Goal: Check status: Check status

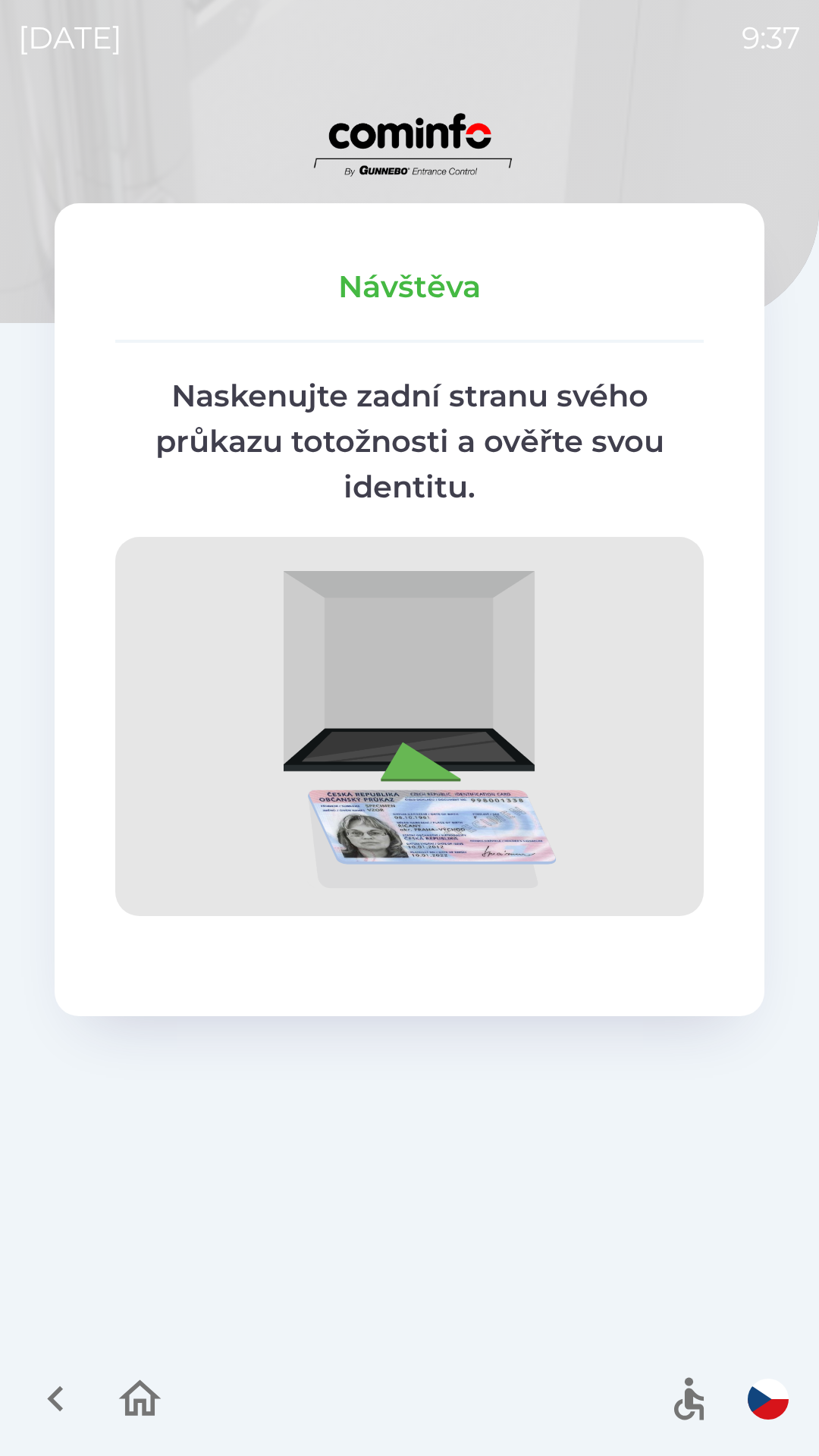
click at [61, 1395] on icon "button" at bounding box center [55, 1398] width 51 height 51
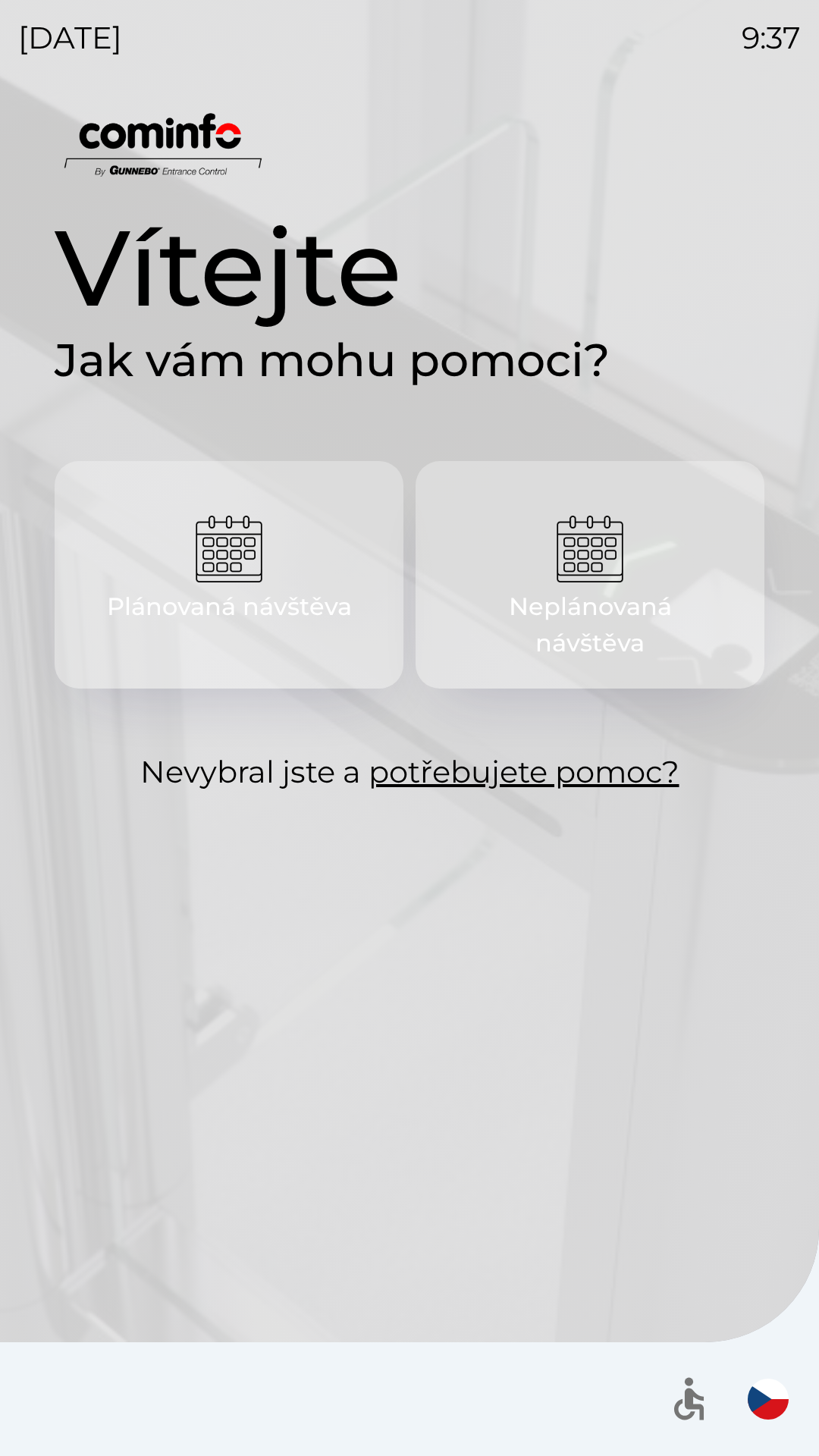
click at [230, 539] on img "button" at bounding box center [229, 549] width 67 height 67
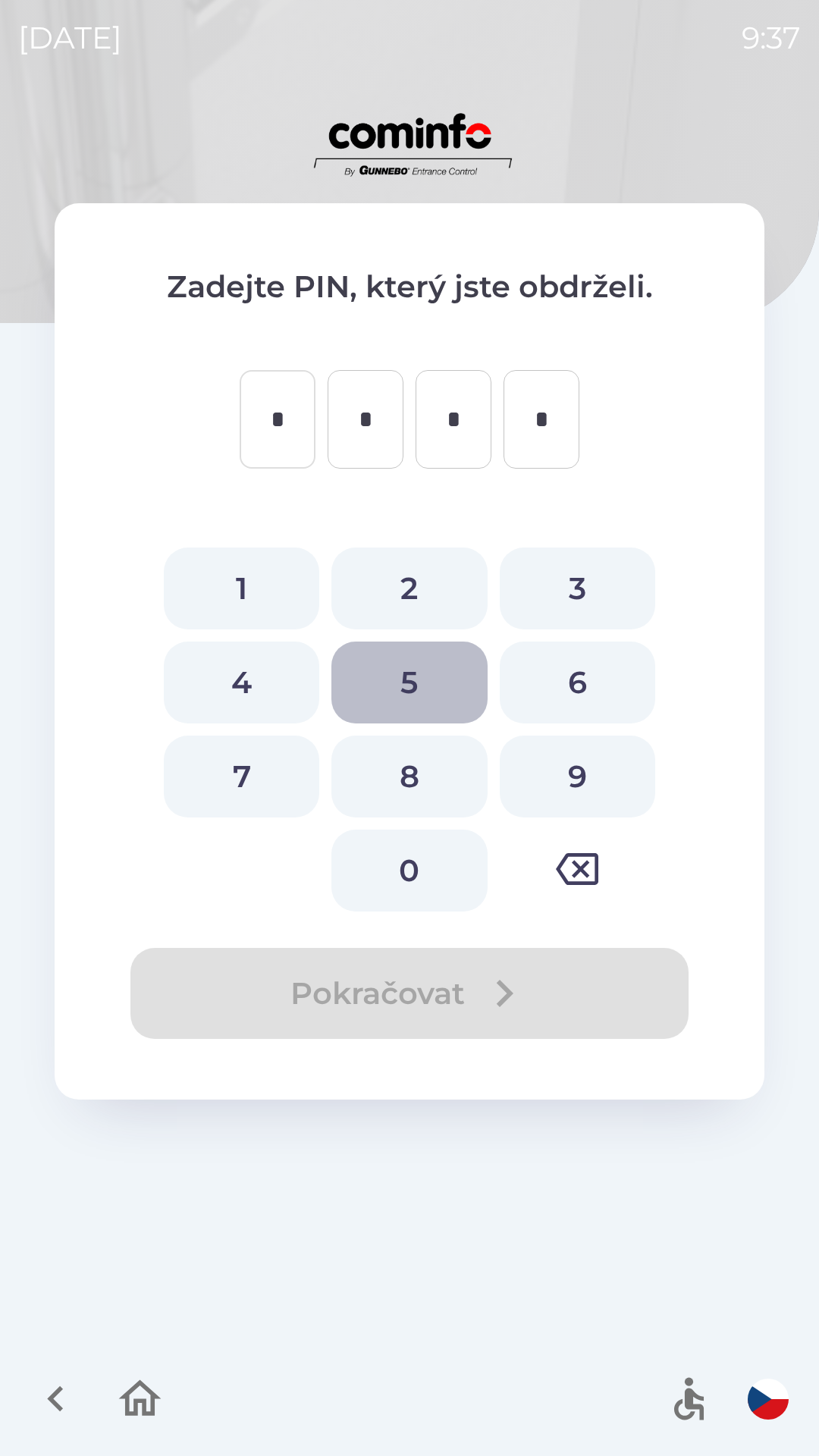
click at [409, 679] on button "5" at bounding box center [409, 682] width 155 height 82
type input "*"
click at [260, 691] on button "4" at bounding box center [241, 682] width 155 height 82
type input "*"
click at [610, 786] on button "9" at bounding box center [577, 776] width 155 height 82
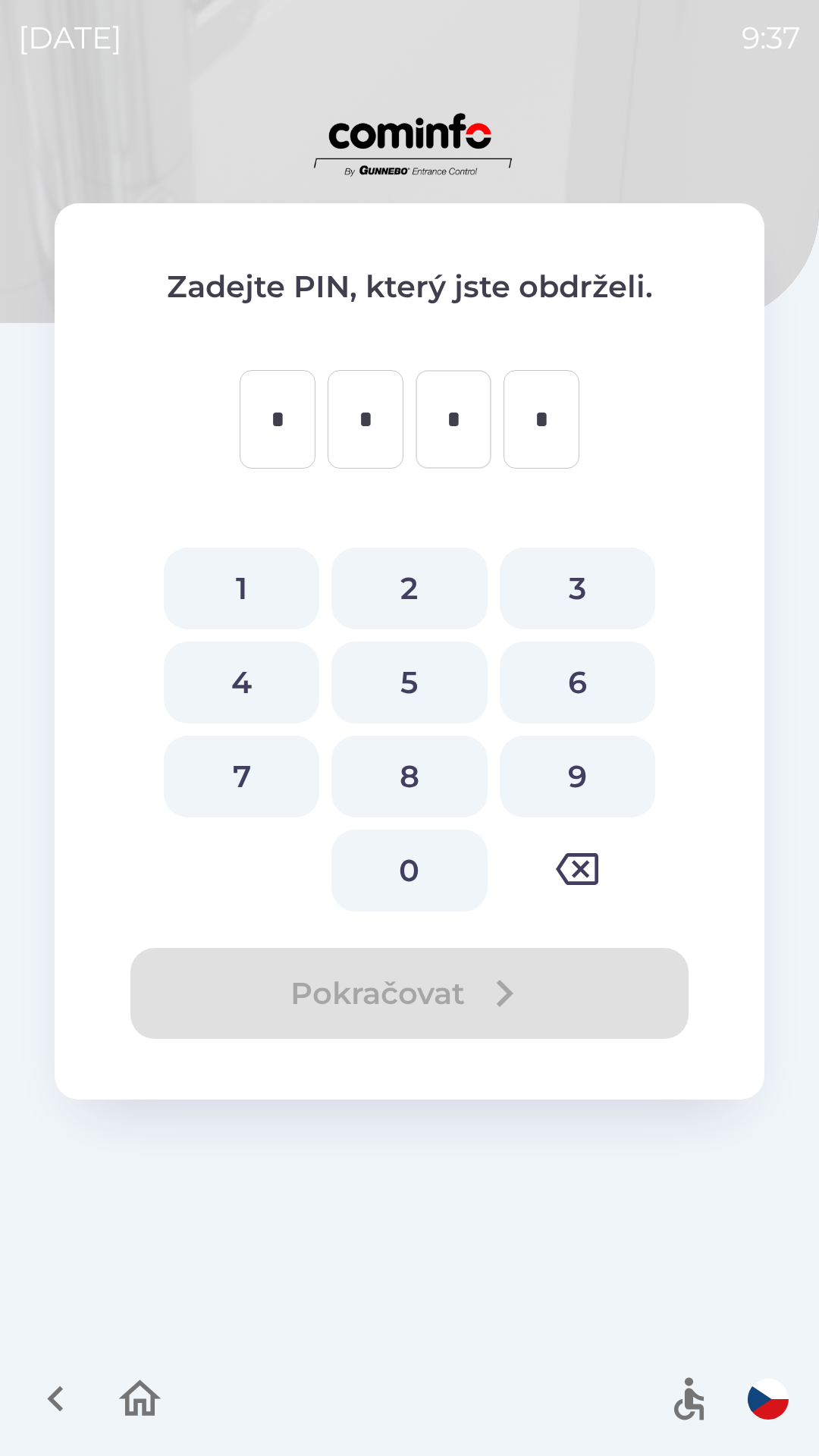
type input "*"
click at [276, 574] on button "1" at bounding box center [241, 588] width 155 height 82
type input "*"
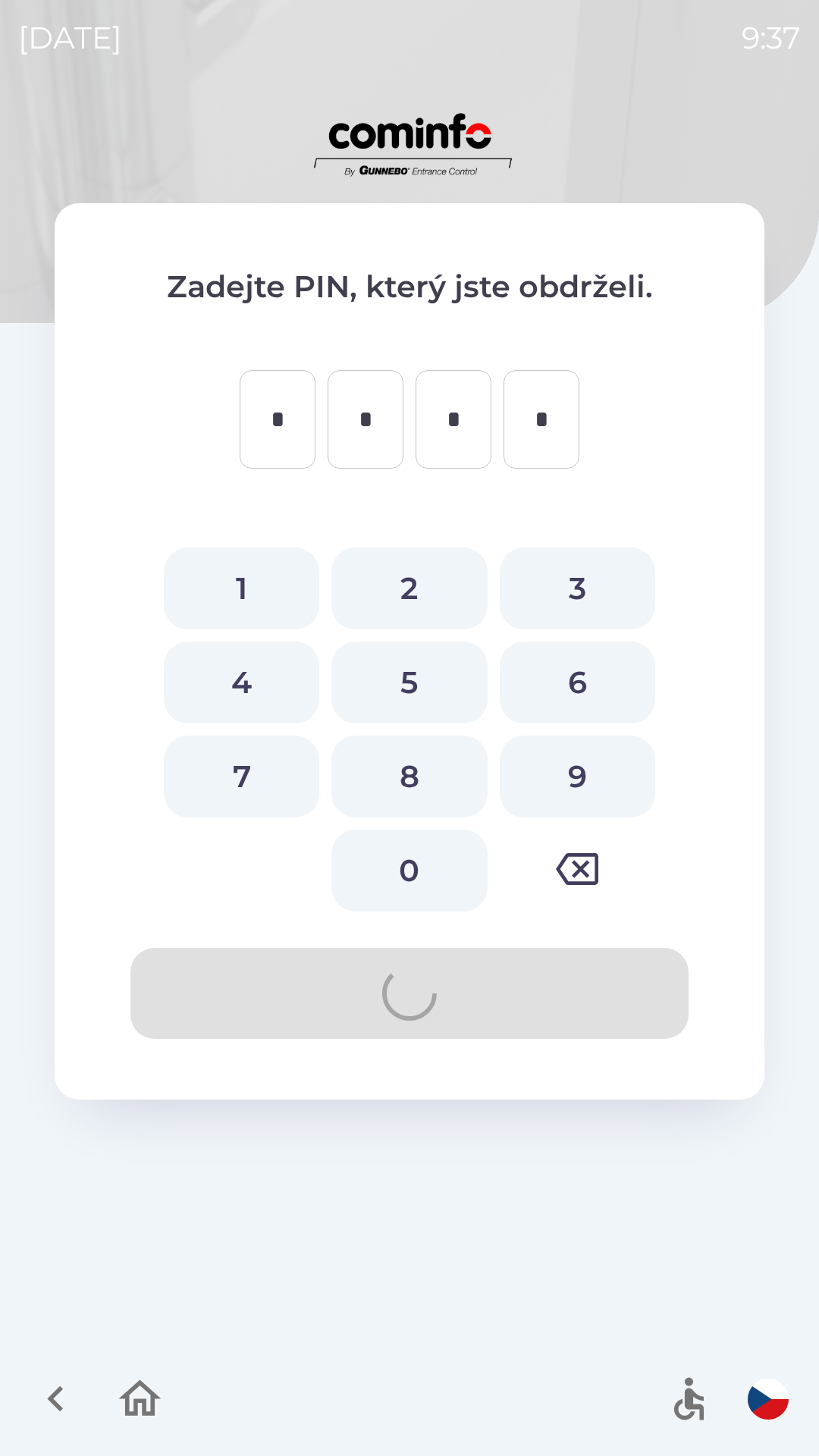
type input "*"
click at [431, 756] on button "8" at bounding box center [409, 776] width 155 height 82
type input "*"
click at [415, 575] on button "2" at bounding box center [409, 588] width 155 height 82
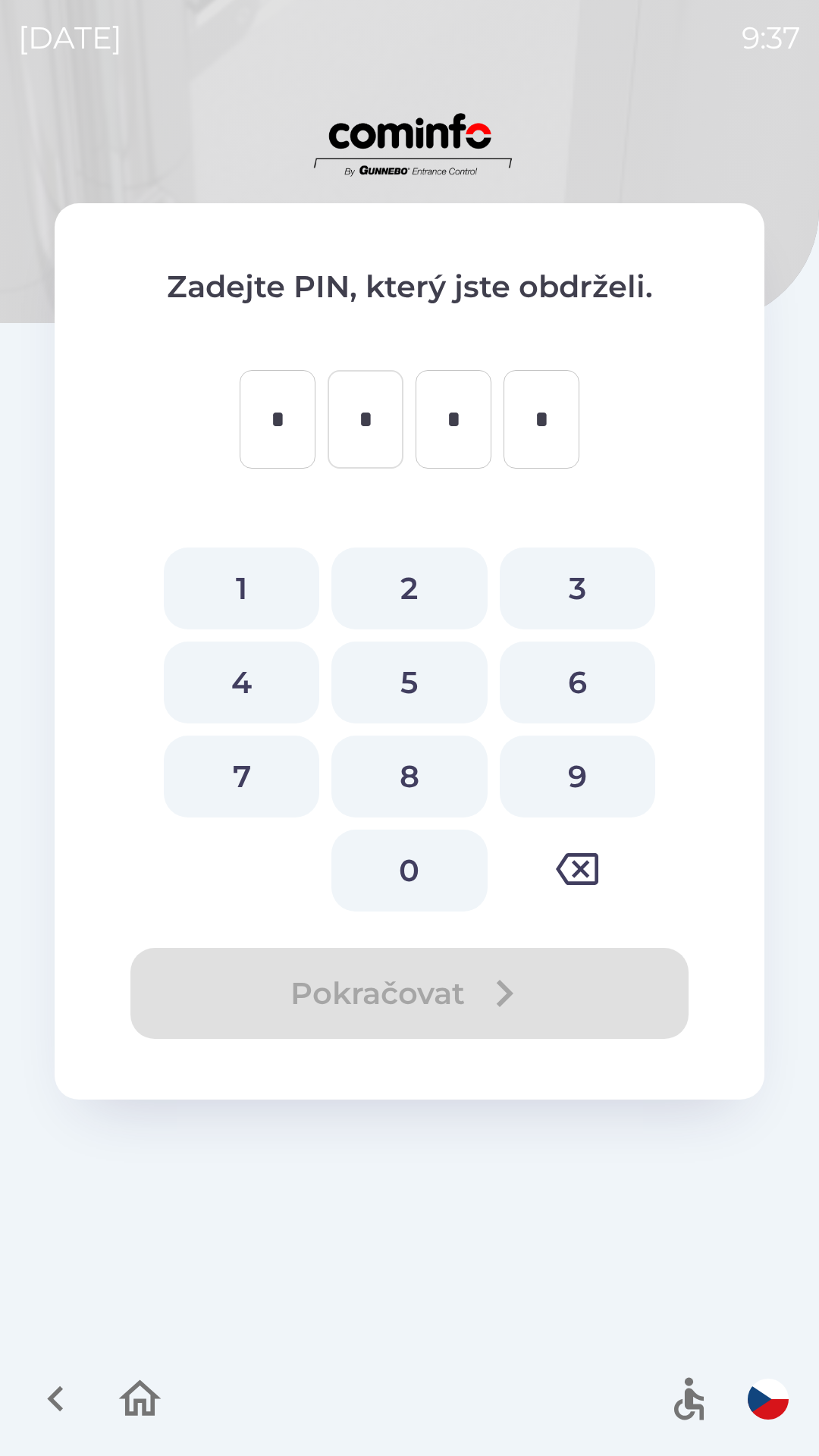
type input "*"
click at [568, 575] on button "3" at bounding box center [577, 588] width 155 height 82
type input "*"
click at [588, 697] on button "6" at bounding box center [577, 682] width 155 height 82
type input "*"
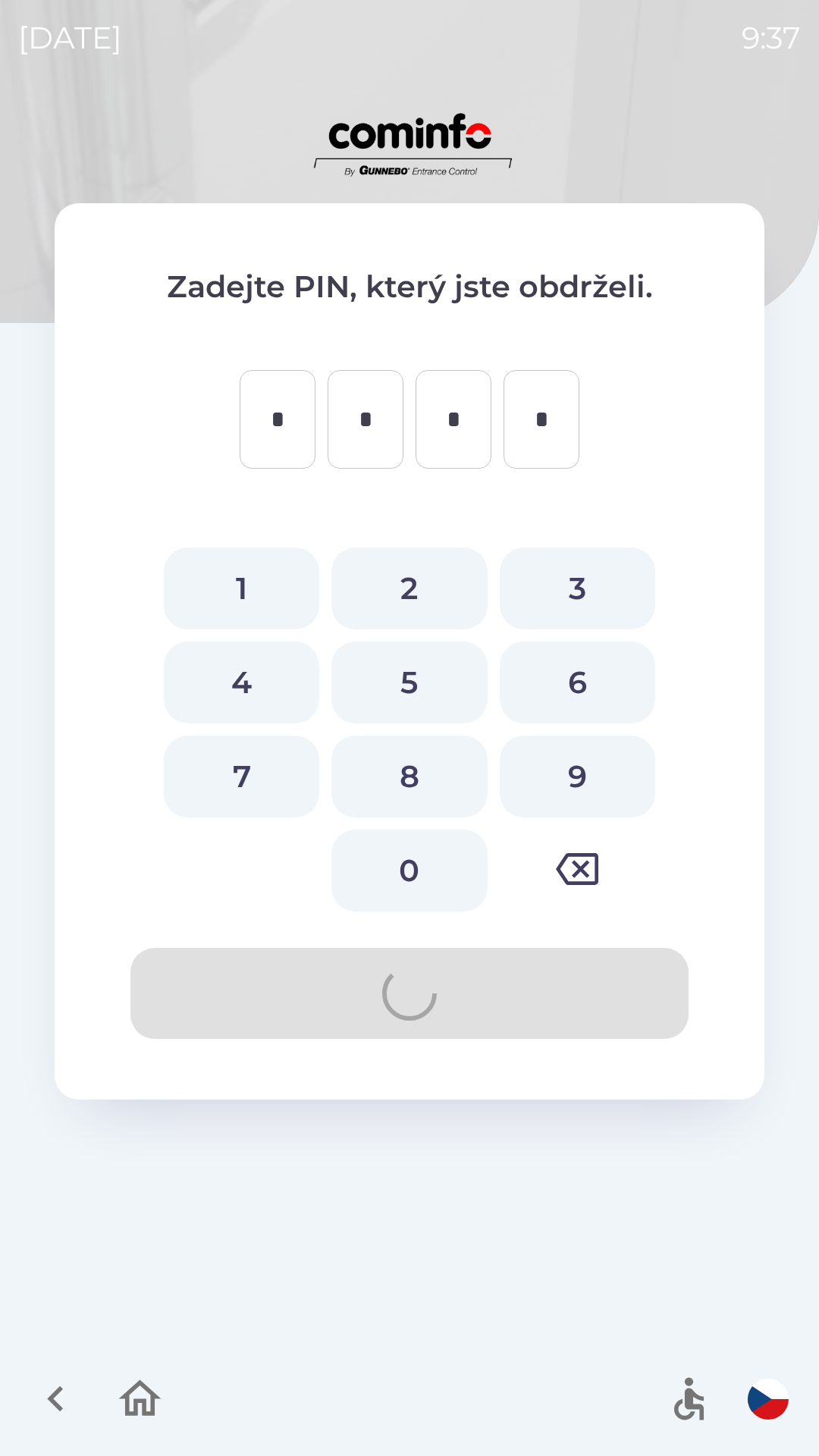
type input "*"
click at [417, 769] on button "8" at bounding box center [409, 776] width 155 height 82
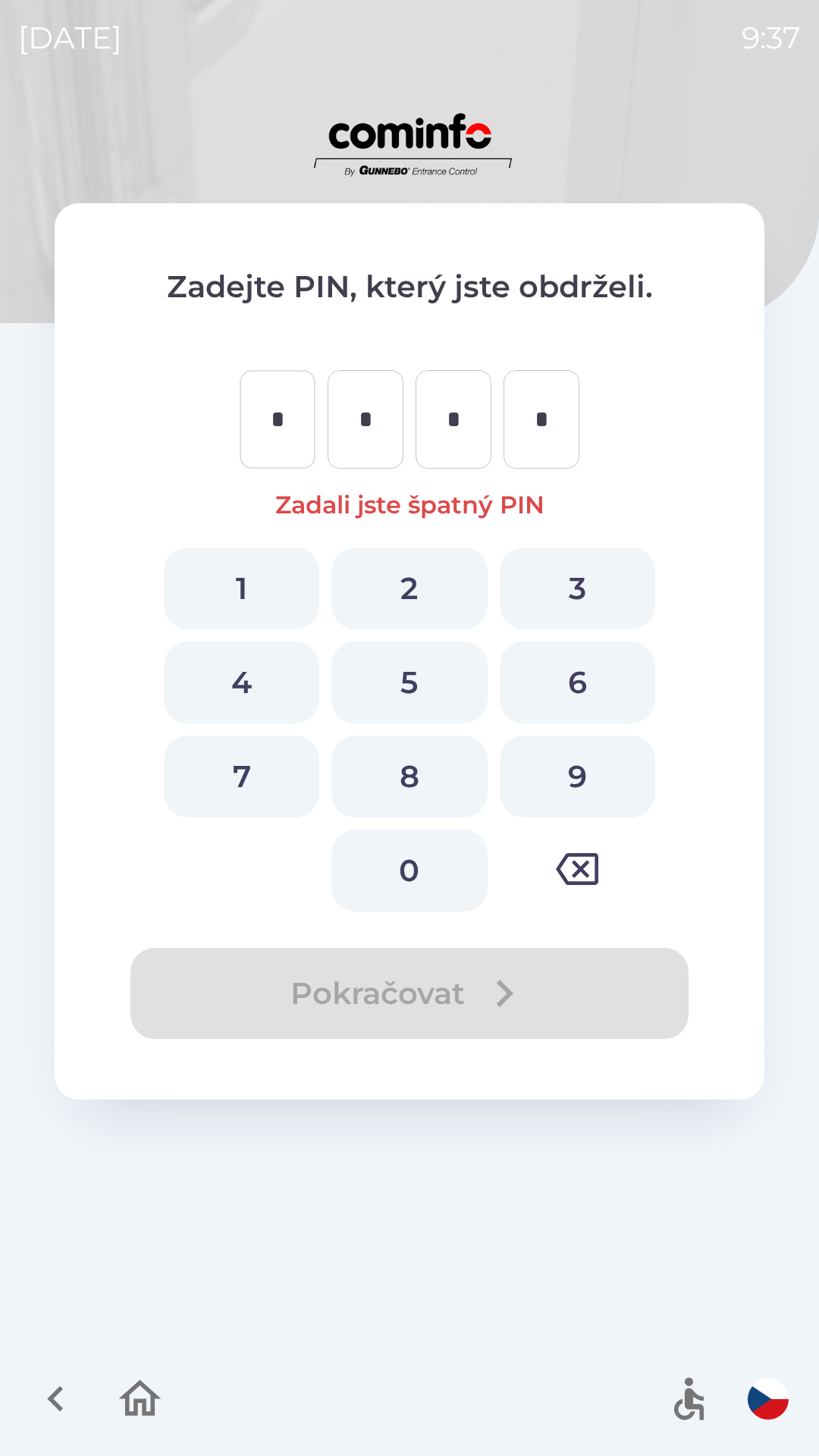
type input "*"
click at [410, 667] on button "5" at bounding box center [409, 682] width 155 height 82
type input "*"
click at [264, 667] on button "4" at bounding box center [241, 682] width 155 height 82
type input "*"
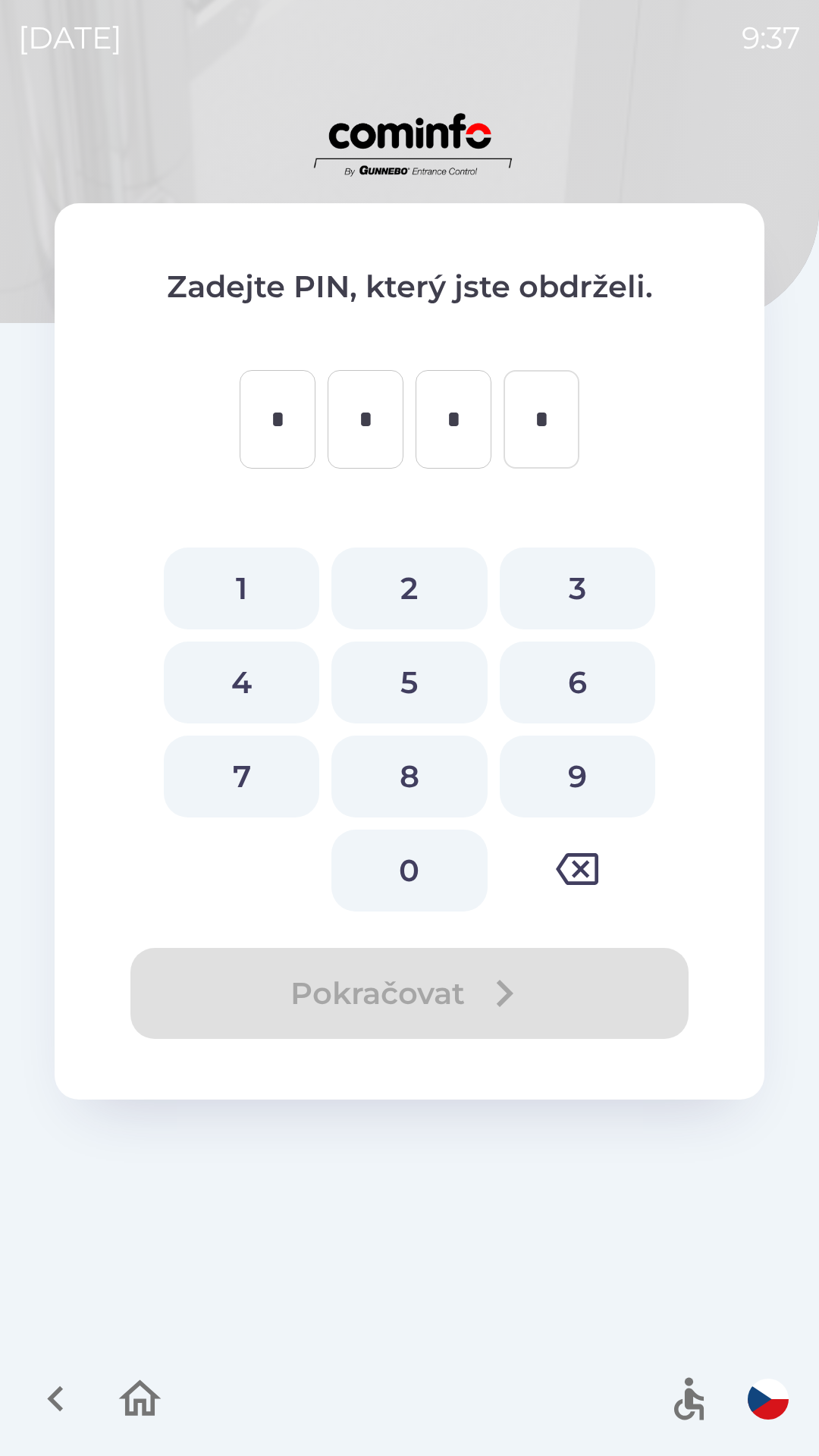
click at [259, 761] on button "7" at bounding box center [241, 776] width 155 height 82
type input "*"
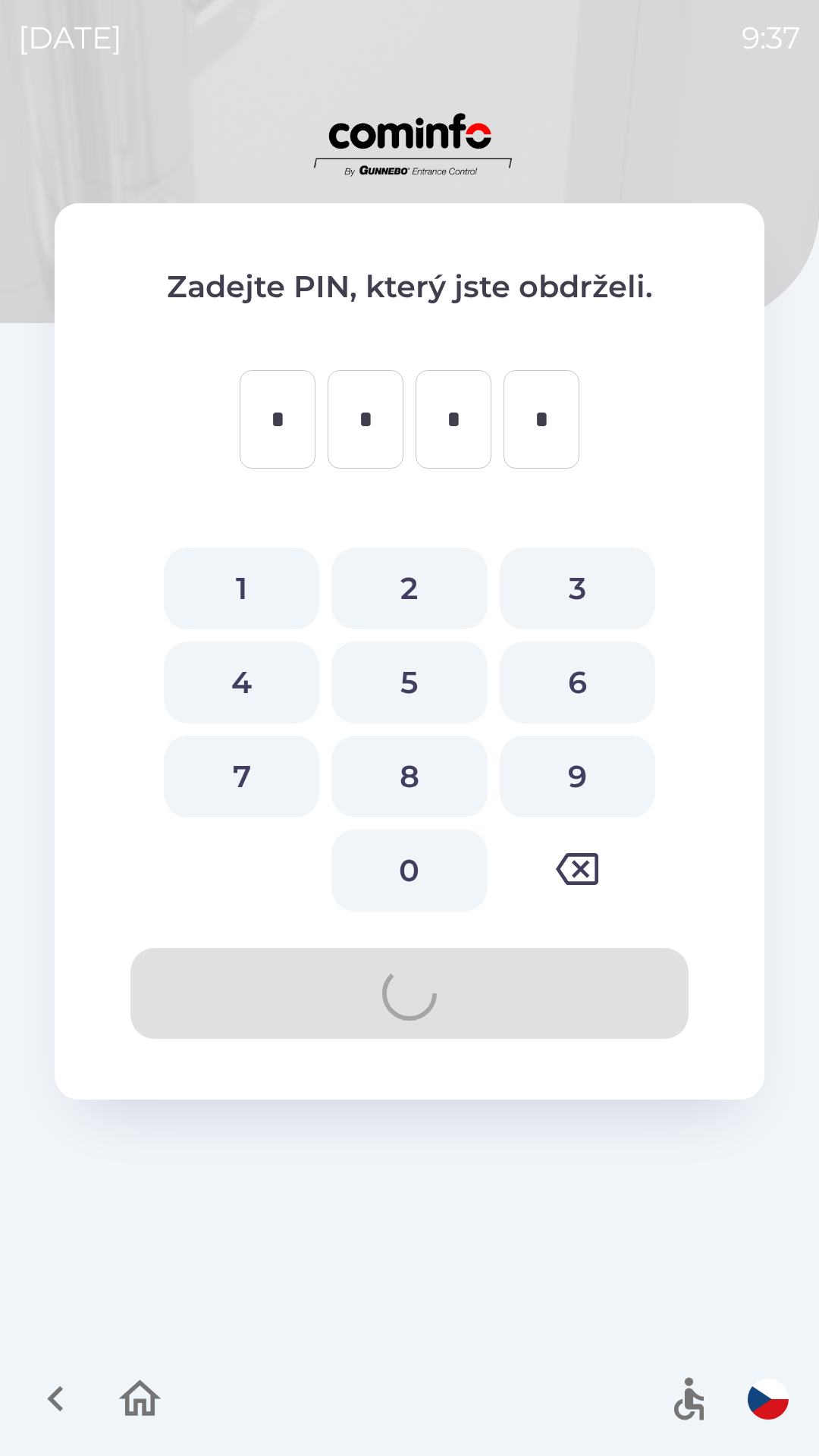
type input "*"
click at [276, 747] on button "7" at bounding box center [241, 776] width 155 height 82
type input "*"
click at [263, 777] on button "7" at bounding box center [241, 776] width 155 height 82
type input "*"
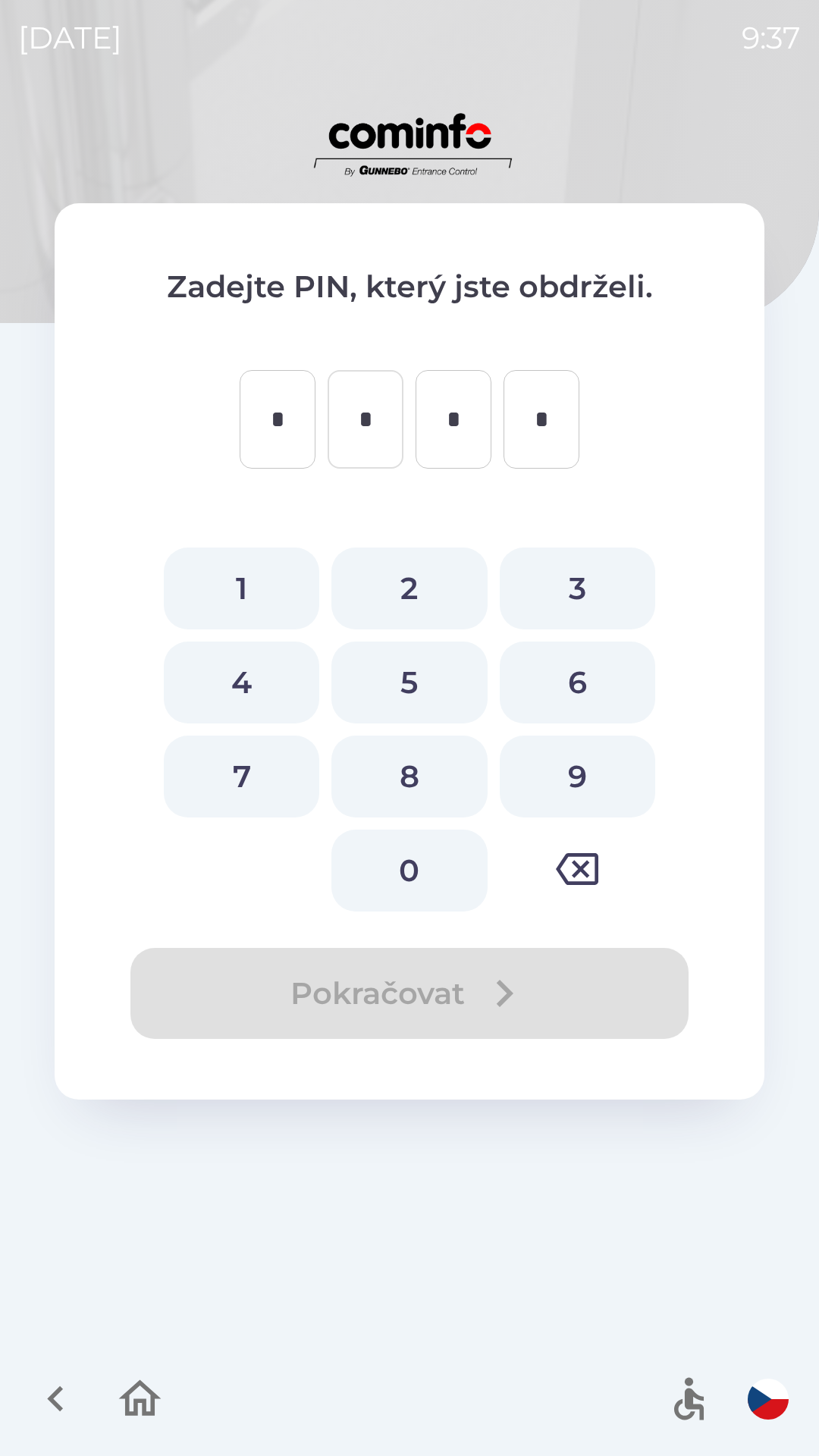
click at [258, 784] on button "7" at bounding box center [241, 776] width 155 height 82
type input "*"
click at [255, 782] on button "7" at bounding box center [241, 776] width 155 height 82
type input "*"
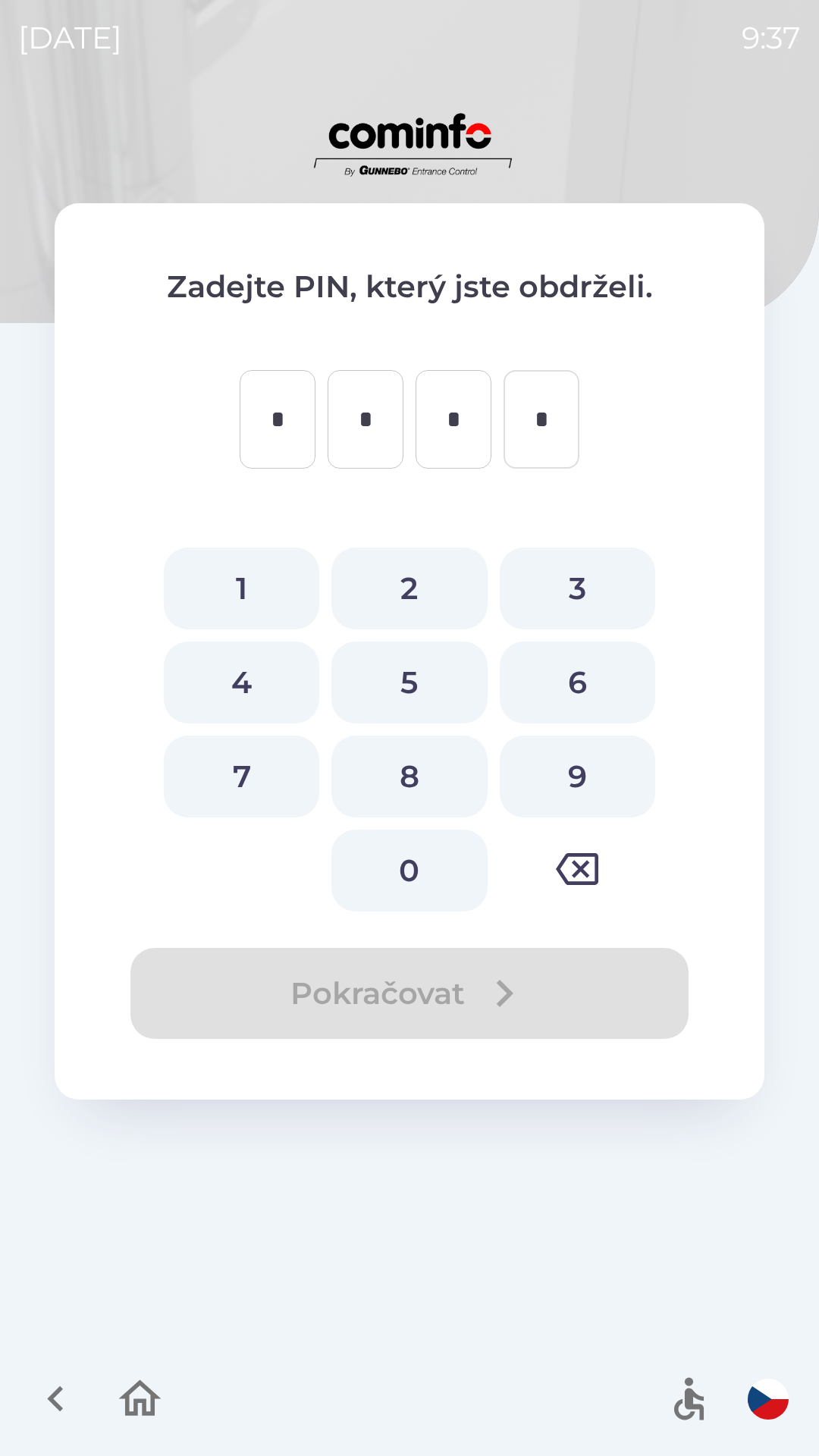
type input "*"
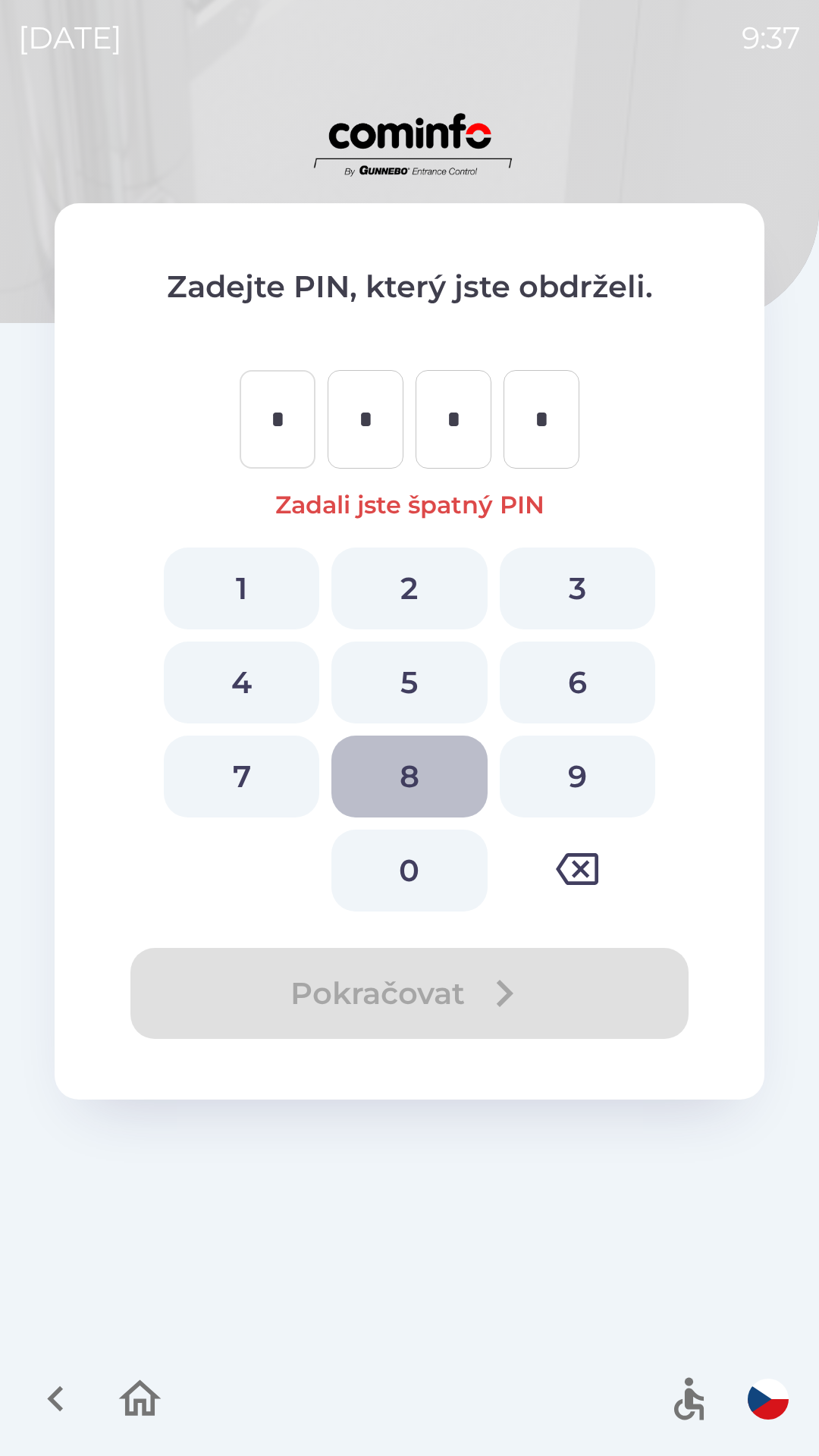
click at [425, 789] on button "8" at bounding box center [409, 776] width 155 height 82
type input "*"
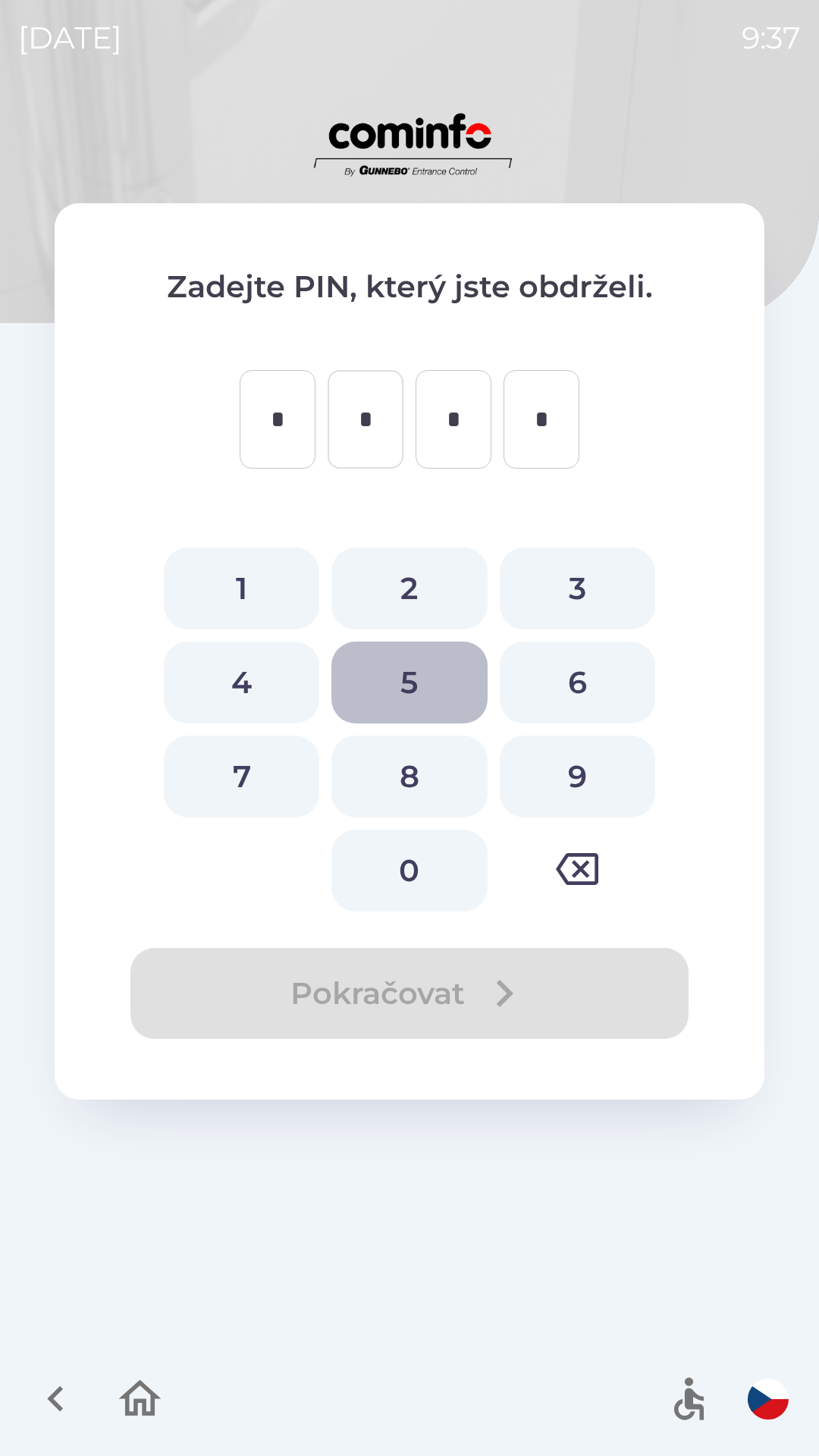
click at [425, 680] on button "5" at bounding box center [409, 682] width 155 height 82
type input "*"
click at [417, 597] on button "2" at bounding box center [409, 588] width 155 height 82
type input "*"
click at [568, 587] on button "3" at bounding box center [577, 588] width 155 height 82
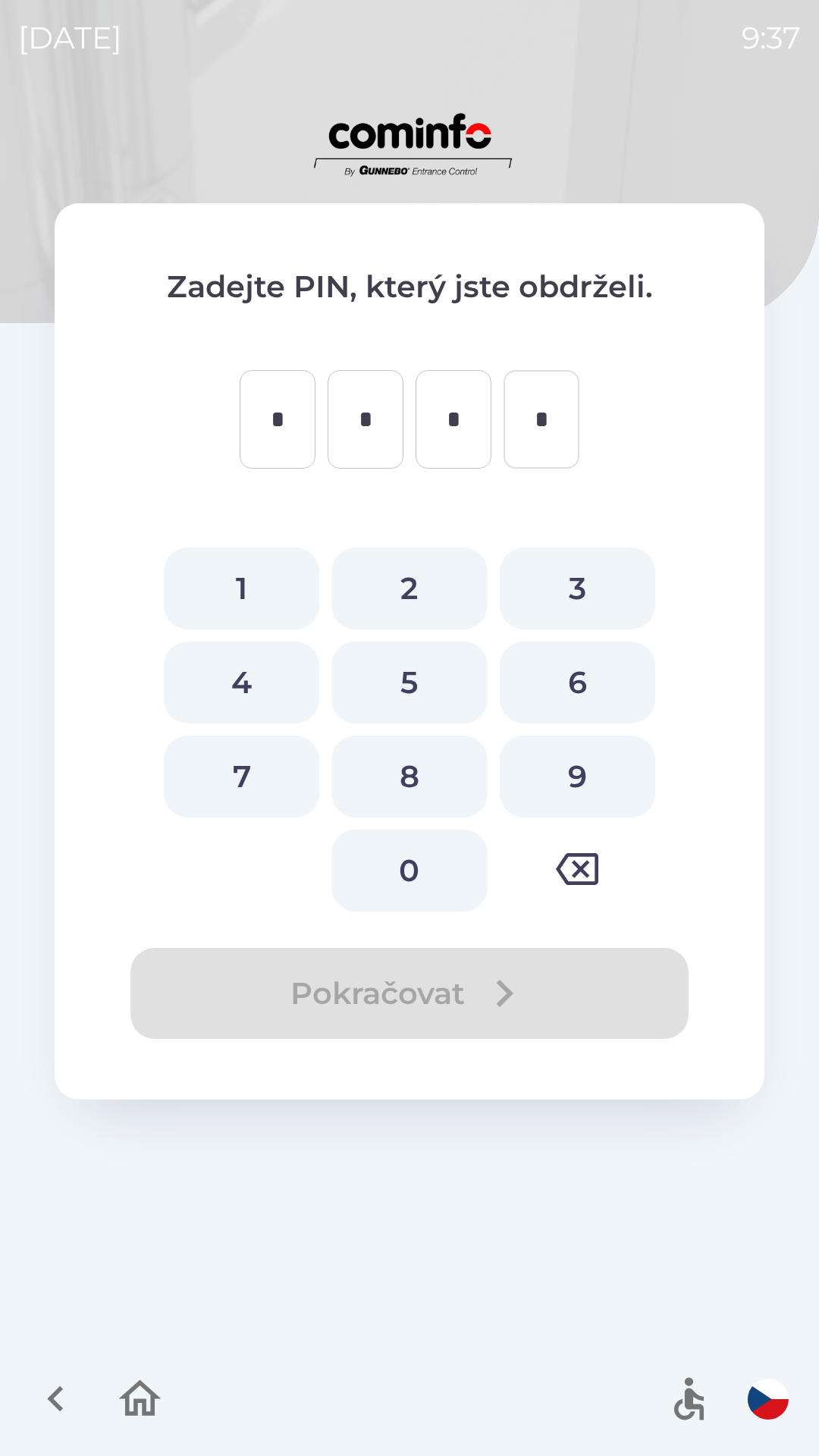
type input "*"
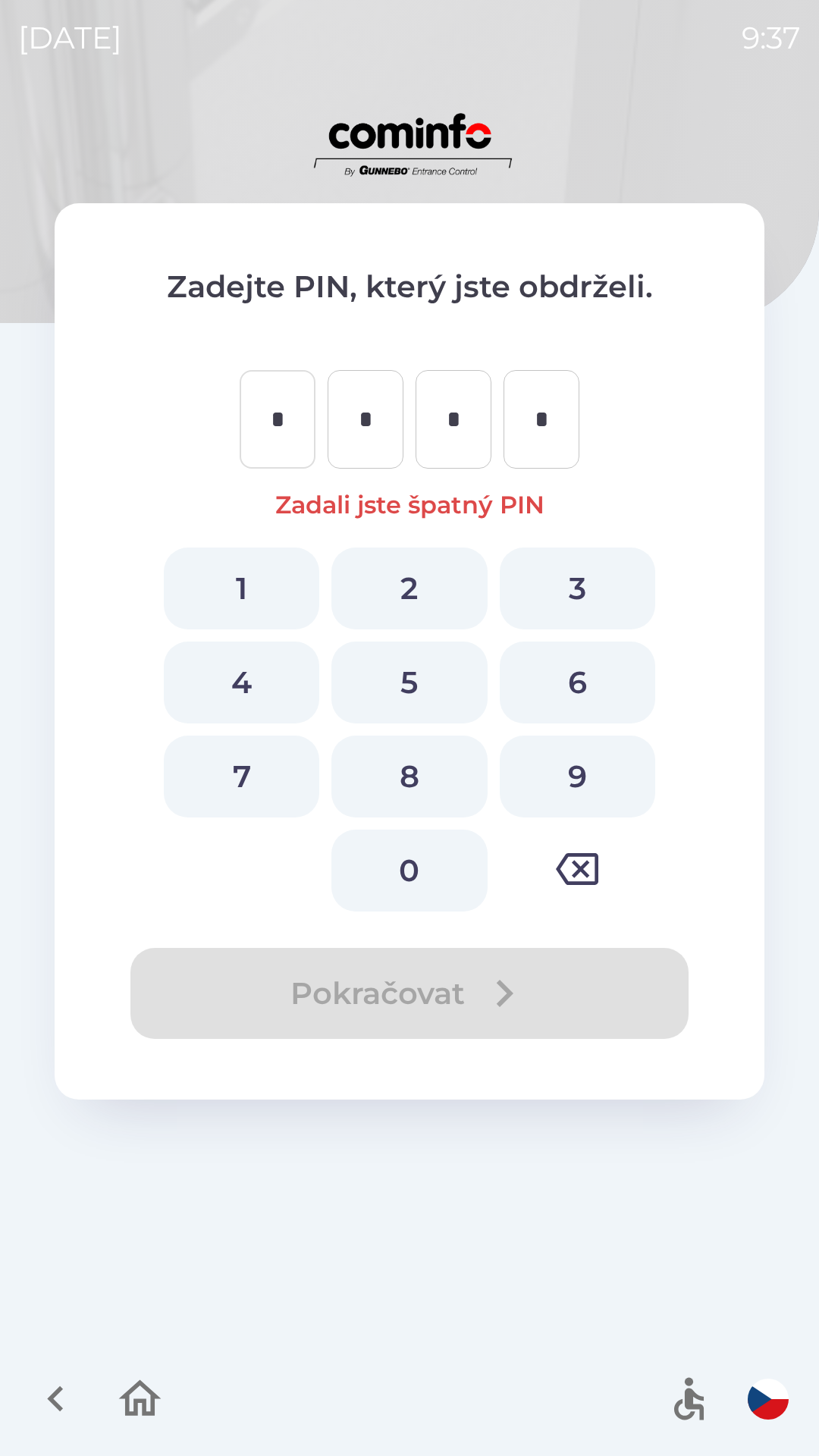
click at [597, 771] on button "9" at bounding box center [577, 776] width 155 height 82
type input "*"
click at [429, 679] on button "5" at bounding box center [409, 682] width 155 height 82
type input "*"
click at [262, 571] on button "1" at bounding box center [241, 588] width 155 height 82
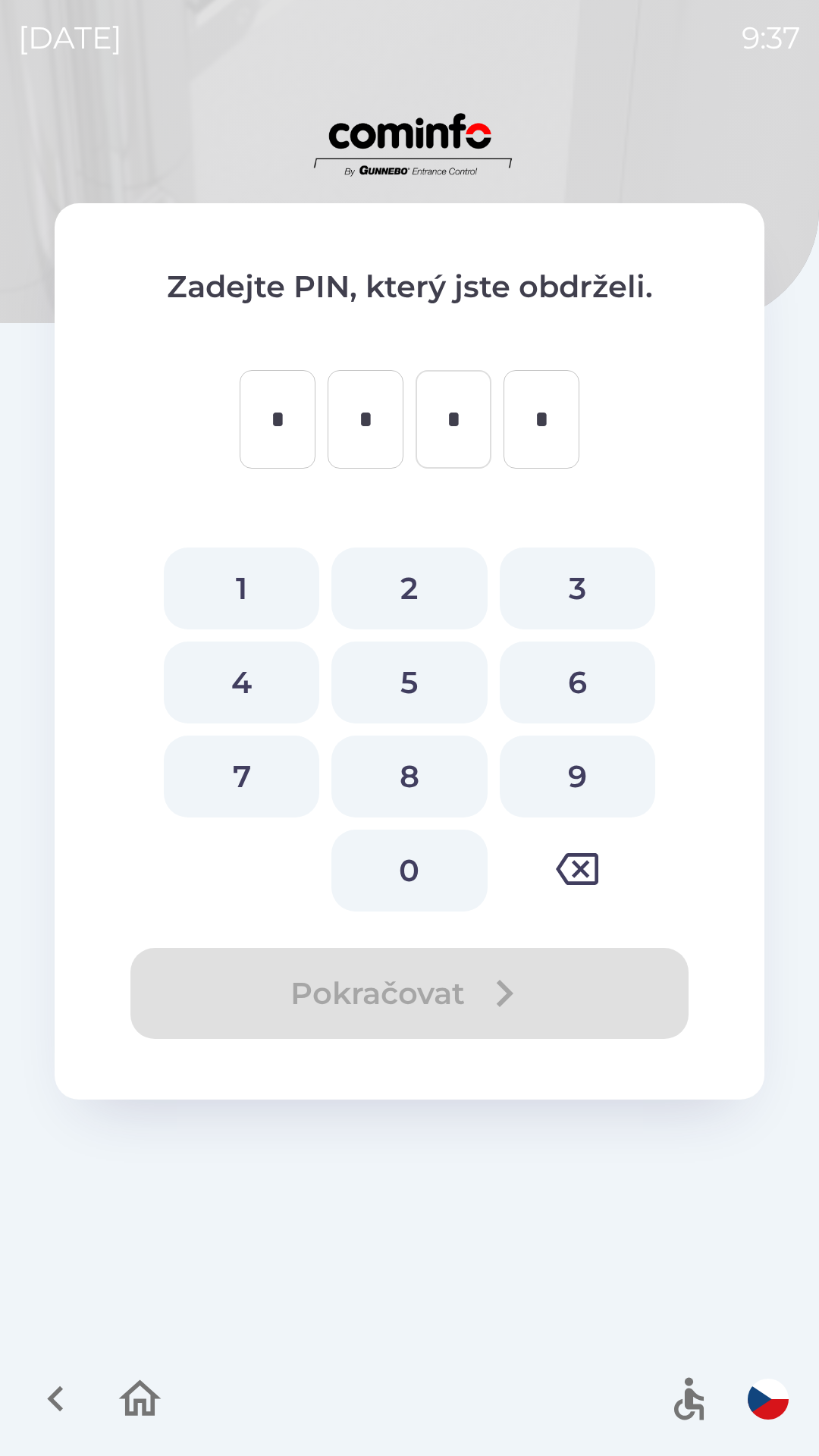
type input "*"
click at [262, 684] on button "4" at bounding box center [241, 682] width 155 height 82
type input "*"
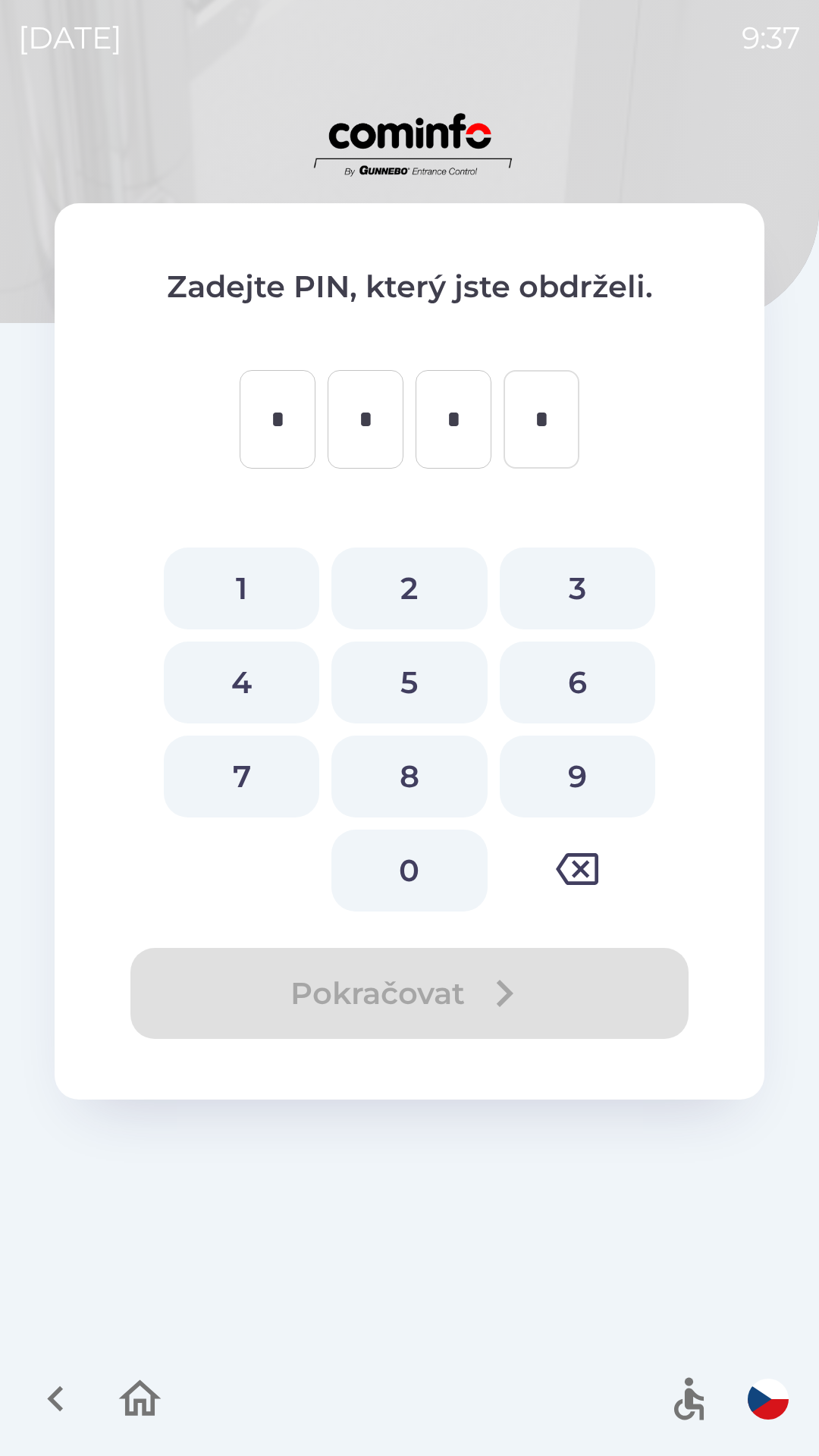
type input "*"
click at [433, 789] on button "8" at bounding box center [409, 776] width 155 height 82
type input "*"
click at [427, 667] on button "5" at bounding box center [409, 682] width 155 height 82
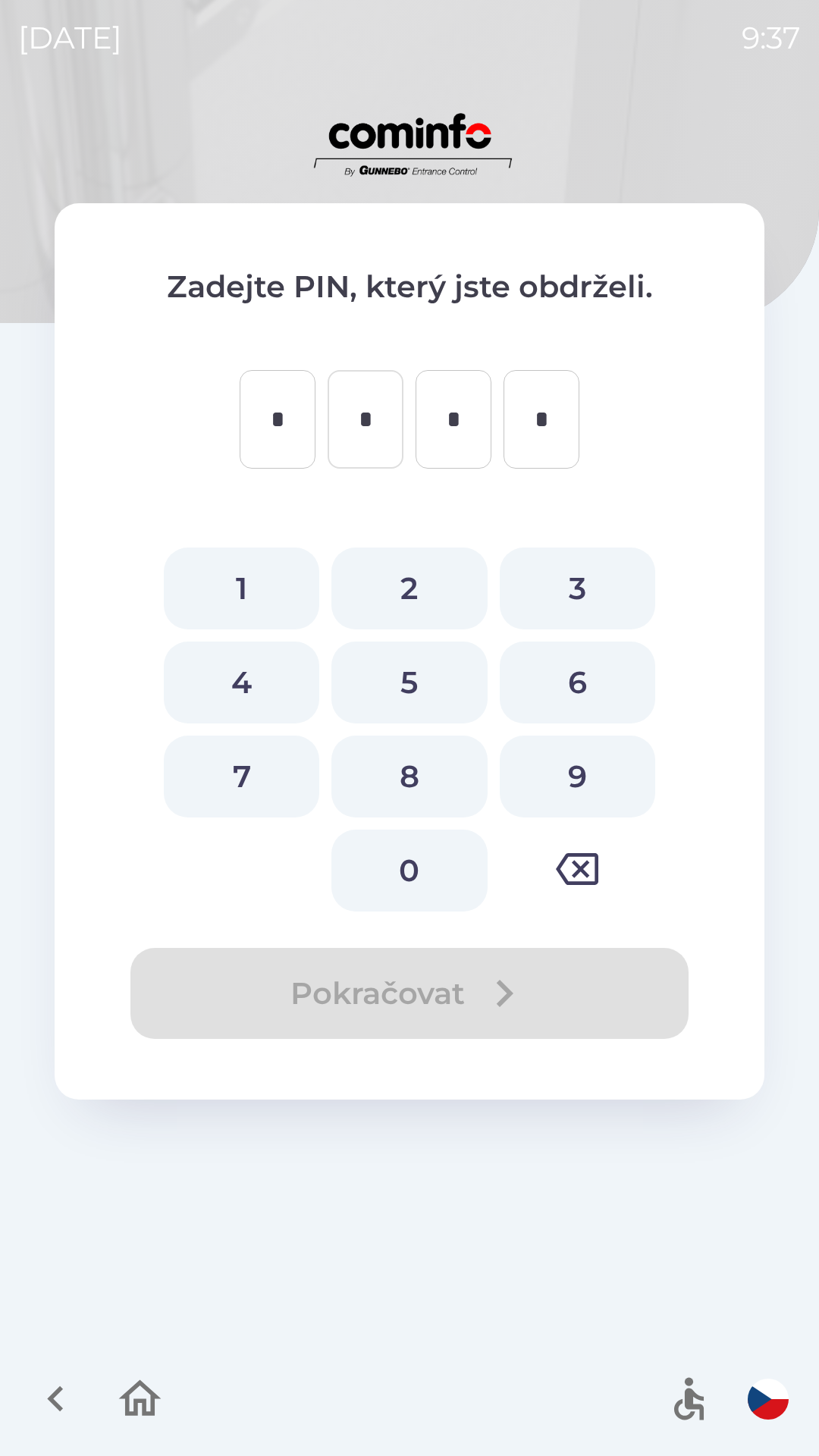
type input "*"
click at [426, 569] on button "2" at bounding box center [409, 588] width 155 height 82
type input "*"
click at [556, 574] on button "3" at bounding box center [577, 588] width 155 height 82
type input "*"
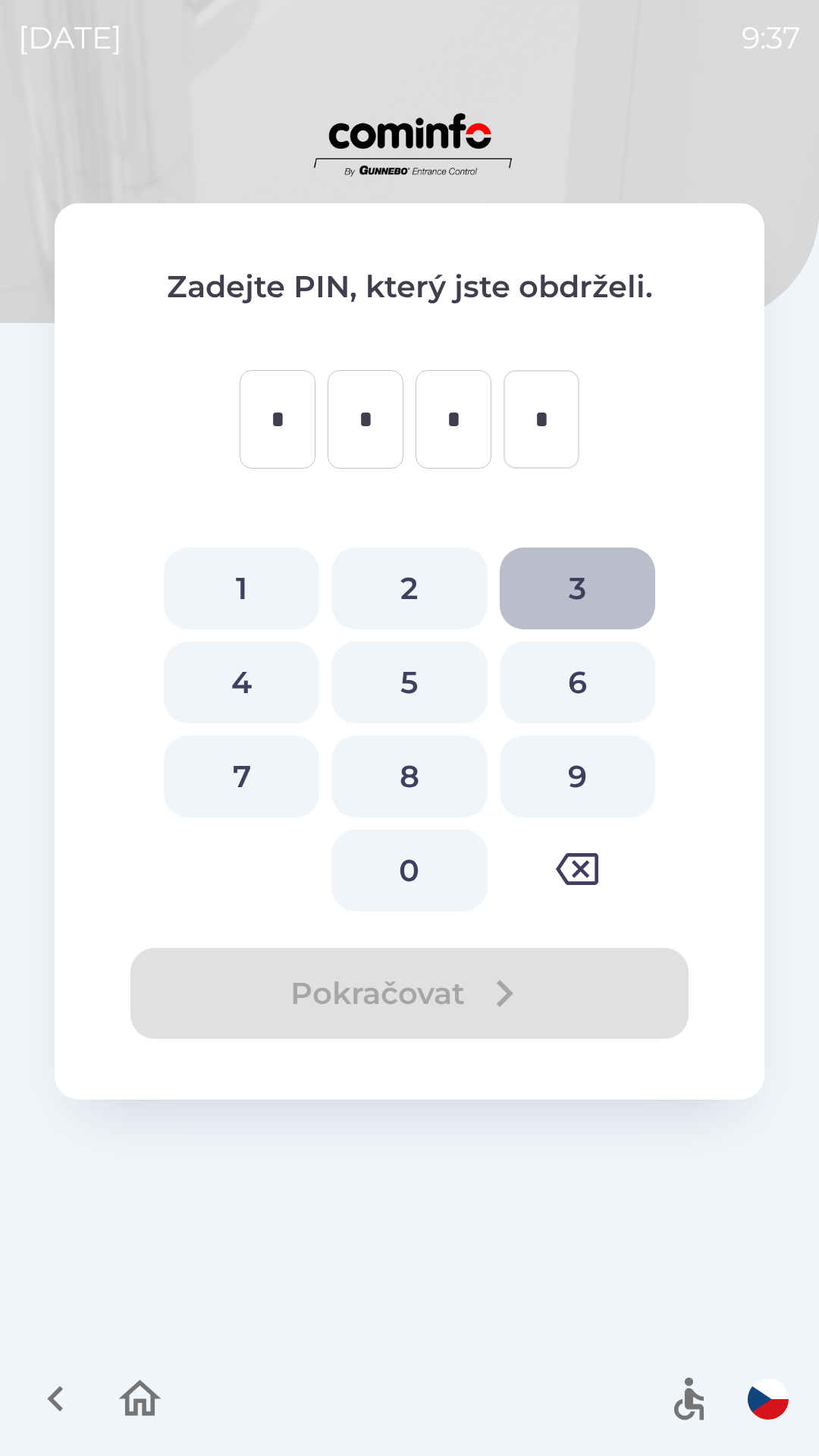
type input "*"
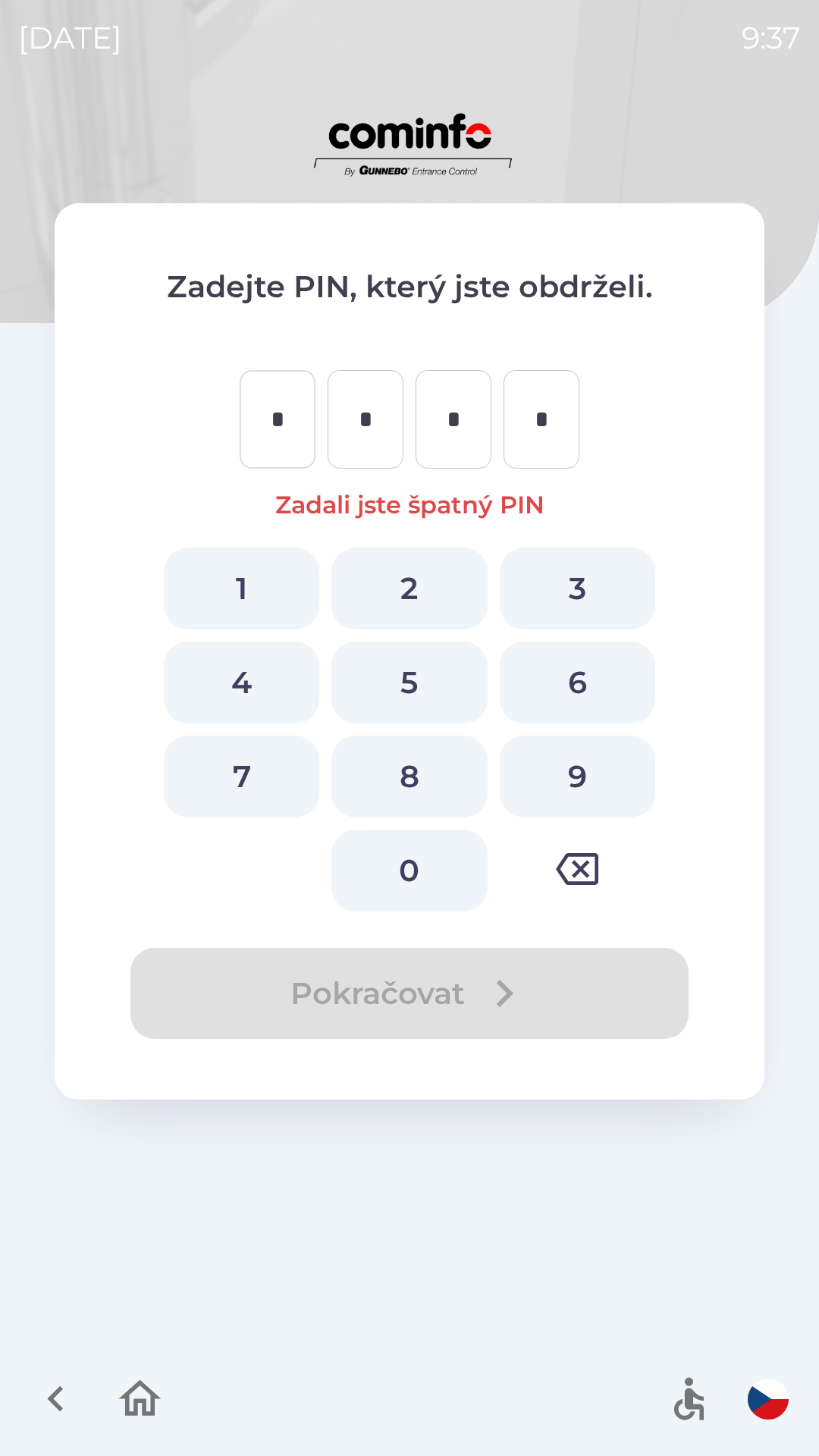
click at [596, 771] on button "9" at bounding box center [577, 776] width 155 height 82
type input "*"
click at [426, 678] on button "5" at bounding box center [409, 682] width 155 height 82
type input "*"
click at [242, 588] on button "1" at bounding box center [241, 588] width 155 height 82
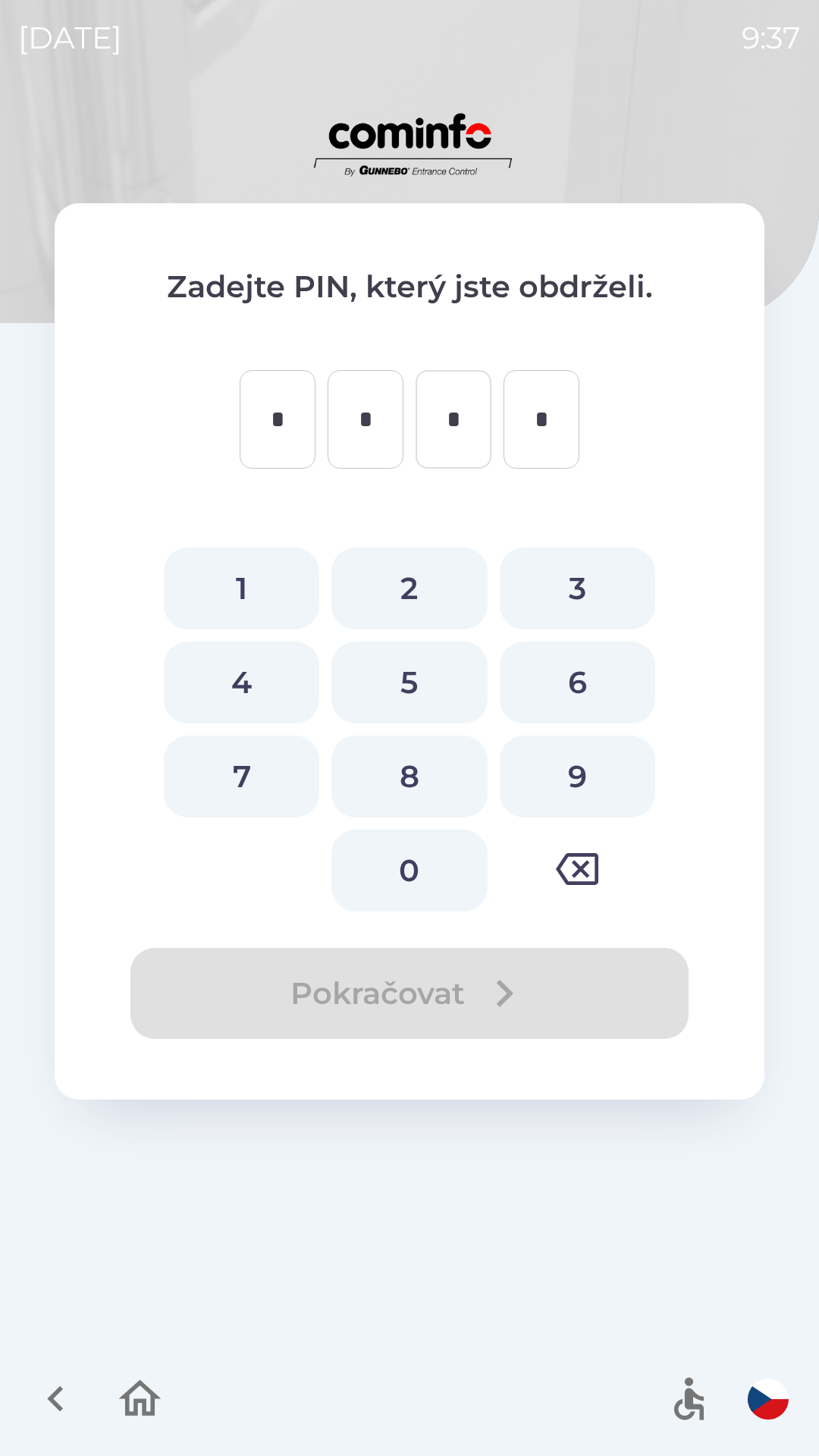
type input "*"
click at [264, 697] on button "4" at bounding box center [241, 682] width 155 height 82
type input "*"
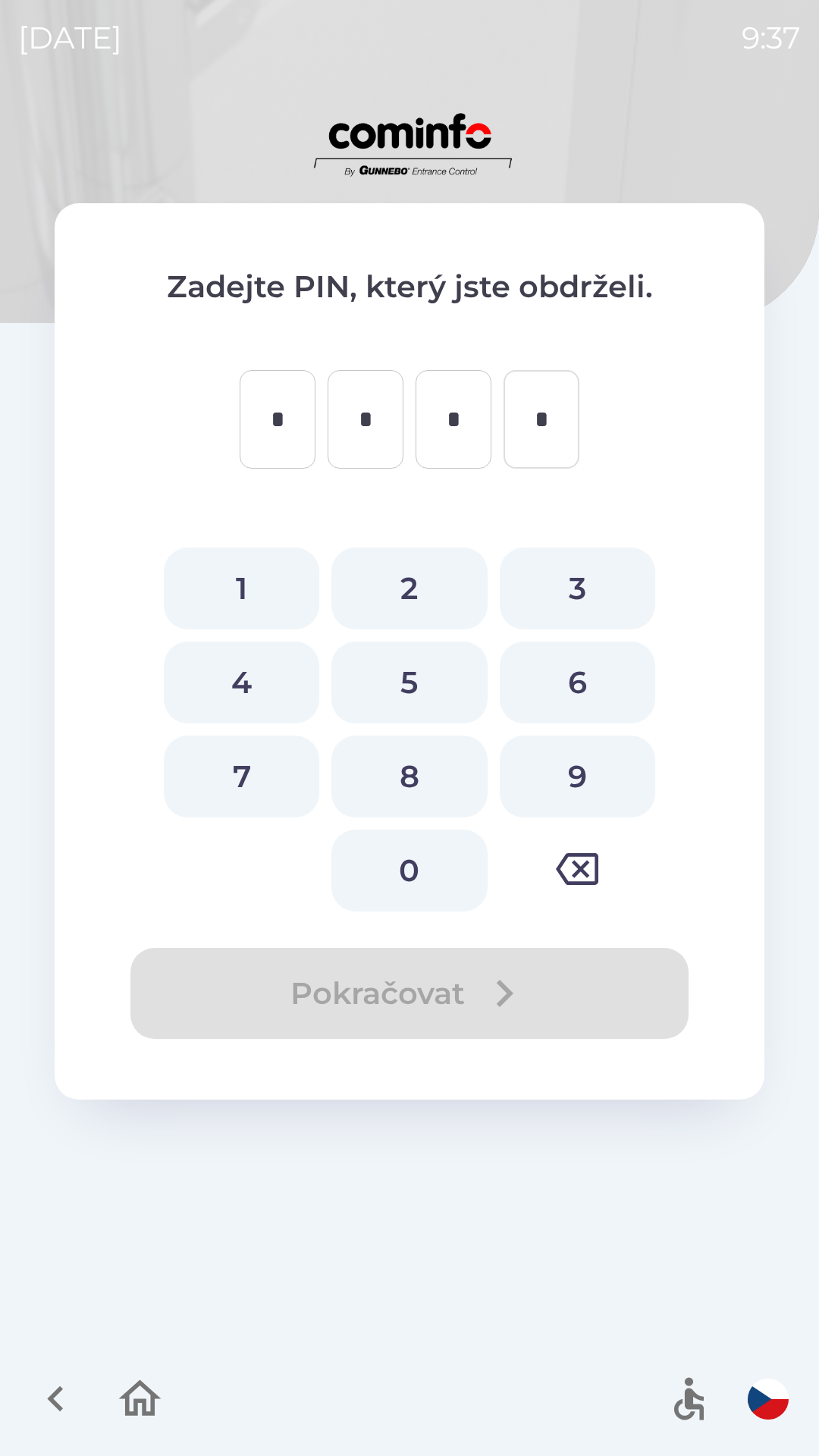
type input "*"
click at [428, 773] on button "8" at bounding box center [409, 776] width 155 height 82
type input "*"
click at [428, 677] on button "5" at bounding box center [409, 682] width 155 height 82
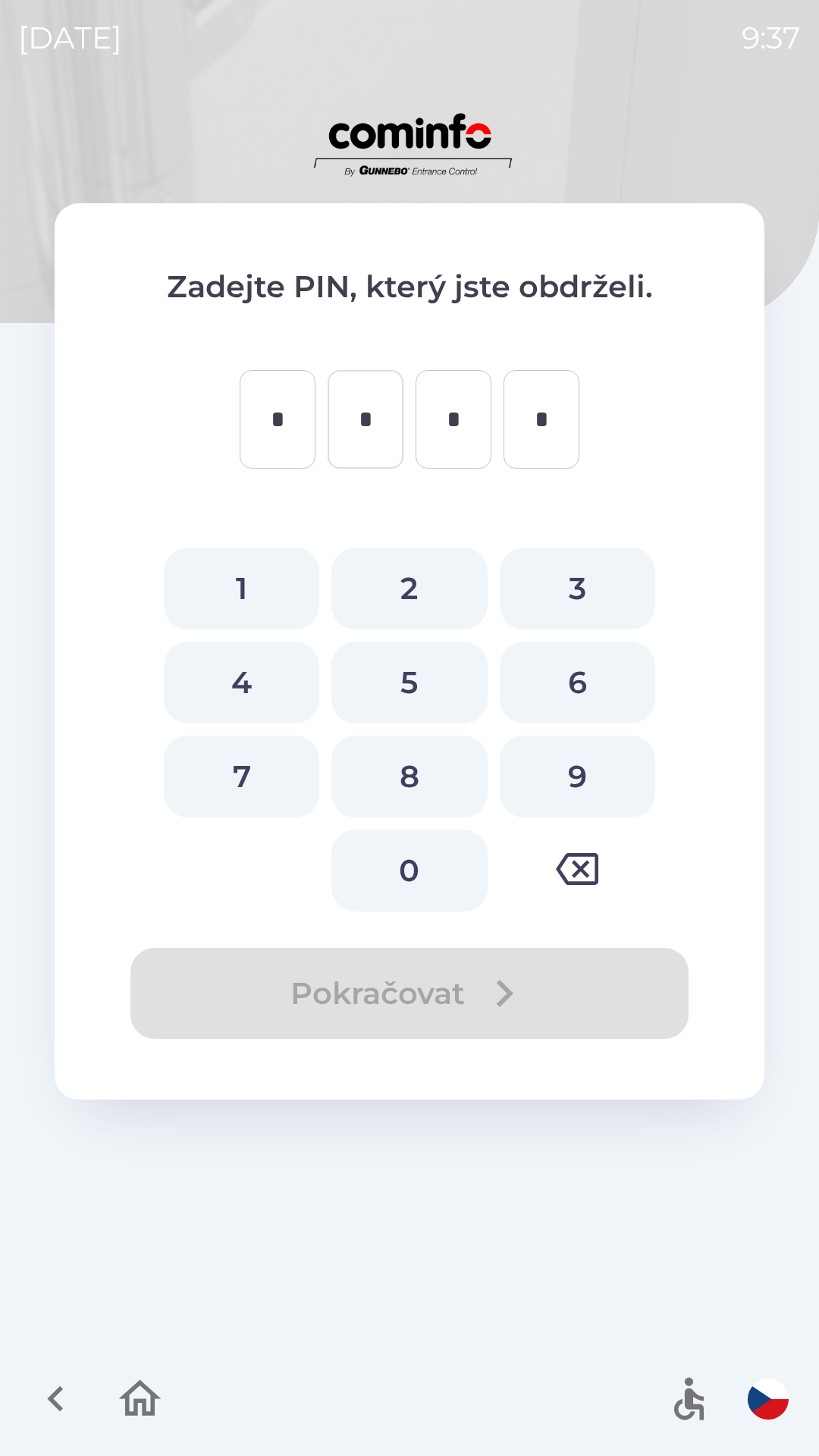
type input "*"
click at [432, 569] on button "2" at bounding box center [409, 588] width 155 height 82
type input "*"
click at [395, 884] on button "0" at bounding box center [409, 870] width 155 height 82
type input "*"
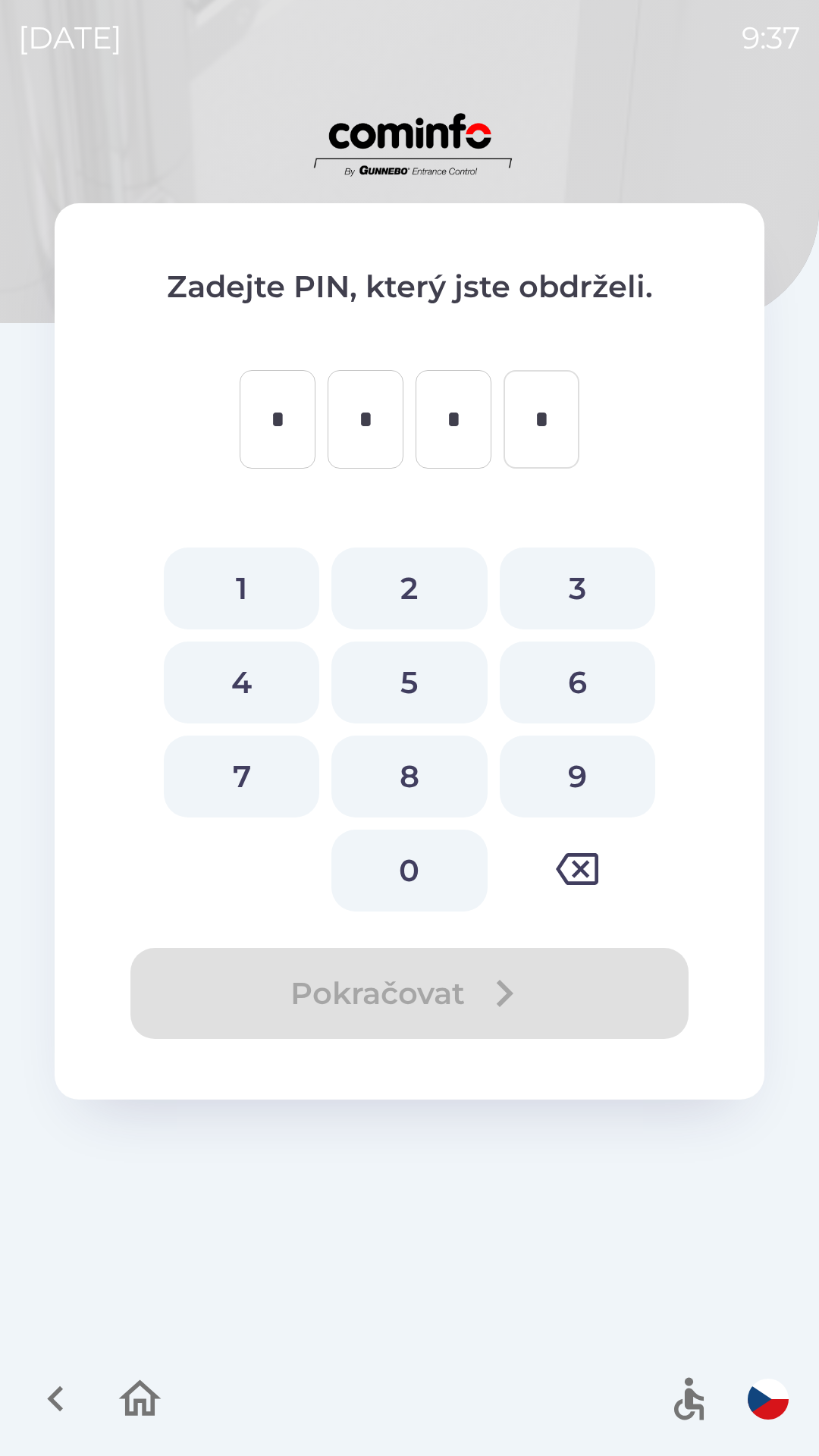
type input "*"
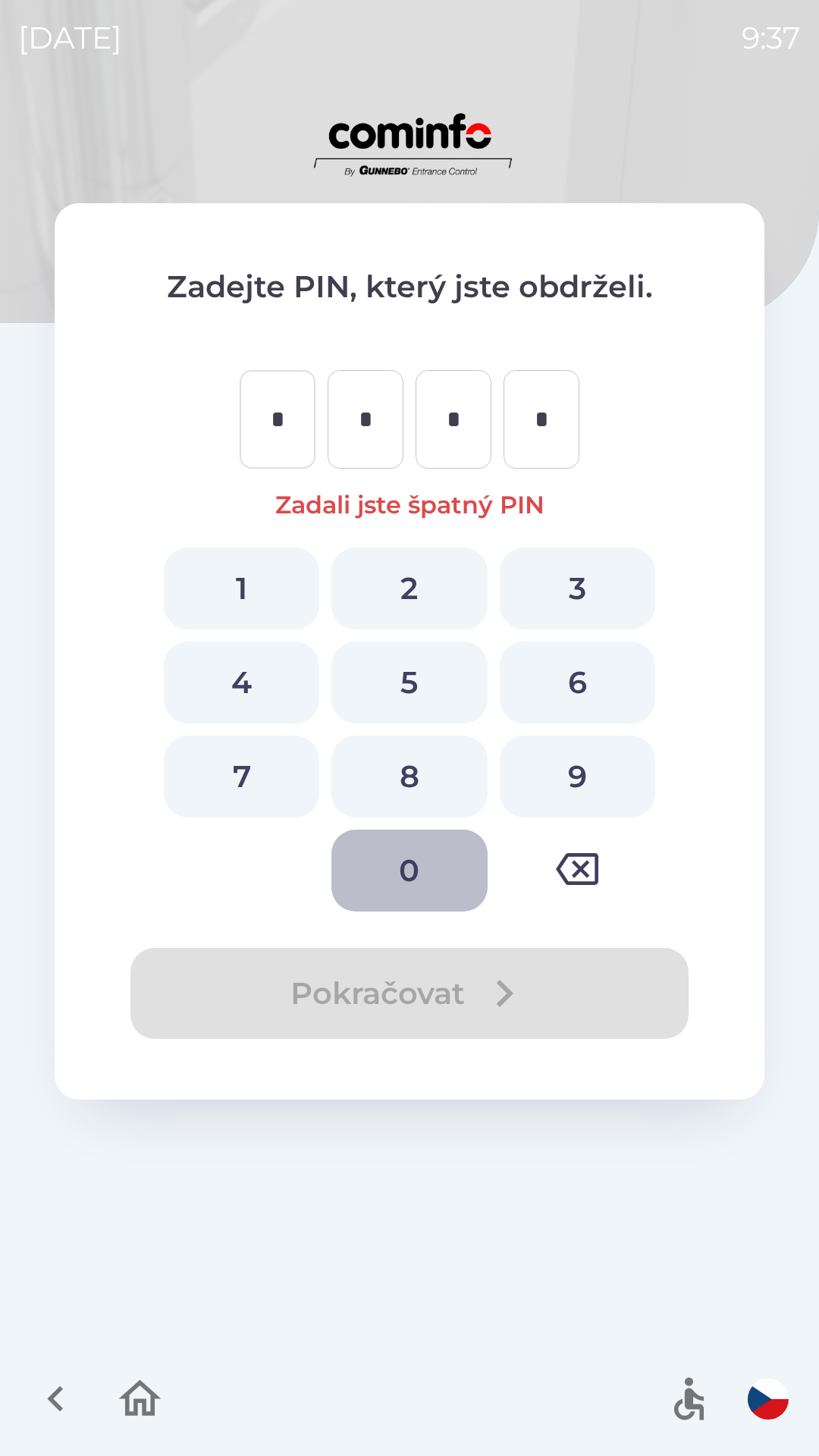
click at [424, 838] on button "0" at bounding box center [409, 870] width 155 height 82
type input "*"
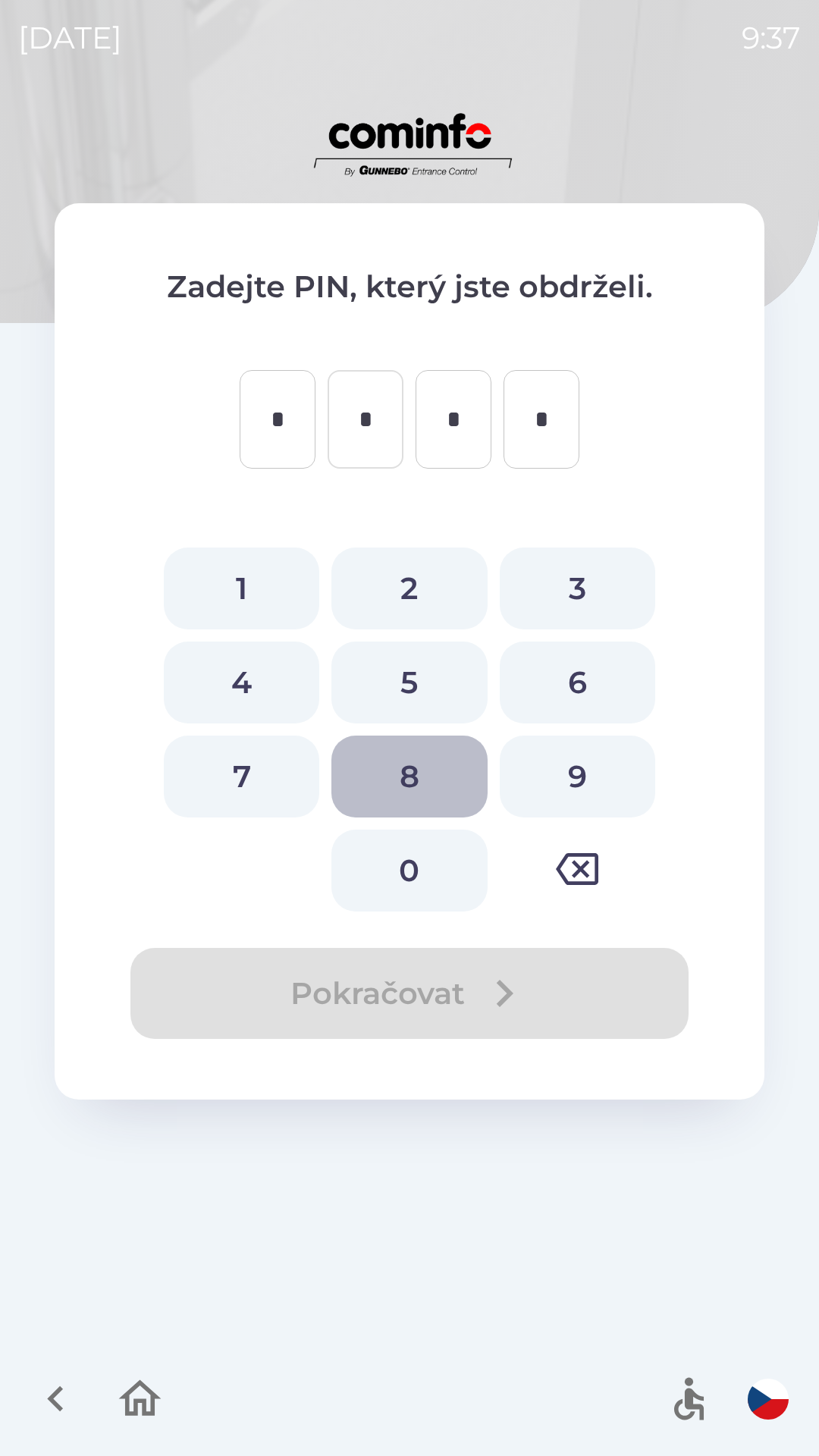
click at [411, 776] on button "8" at bounding box center [409, 776] width 155 height 82
type input "*"
click at [415, 662] on button "5" at bounding box center [409, 682] width 155 height 82
type input "*"
click at [426, 569] on button "2" at bounding box center [409, 588] width 155 height 82
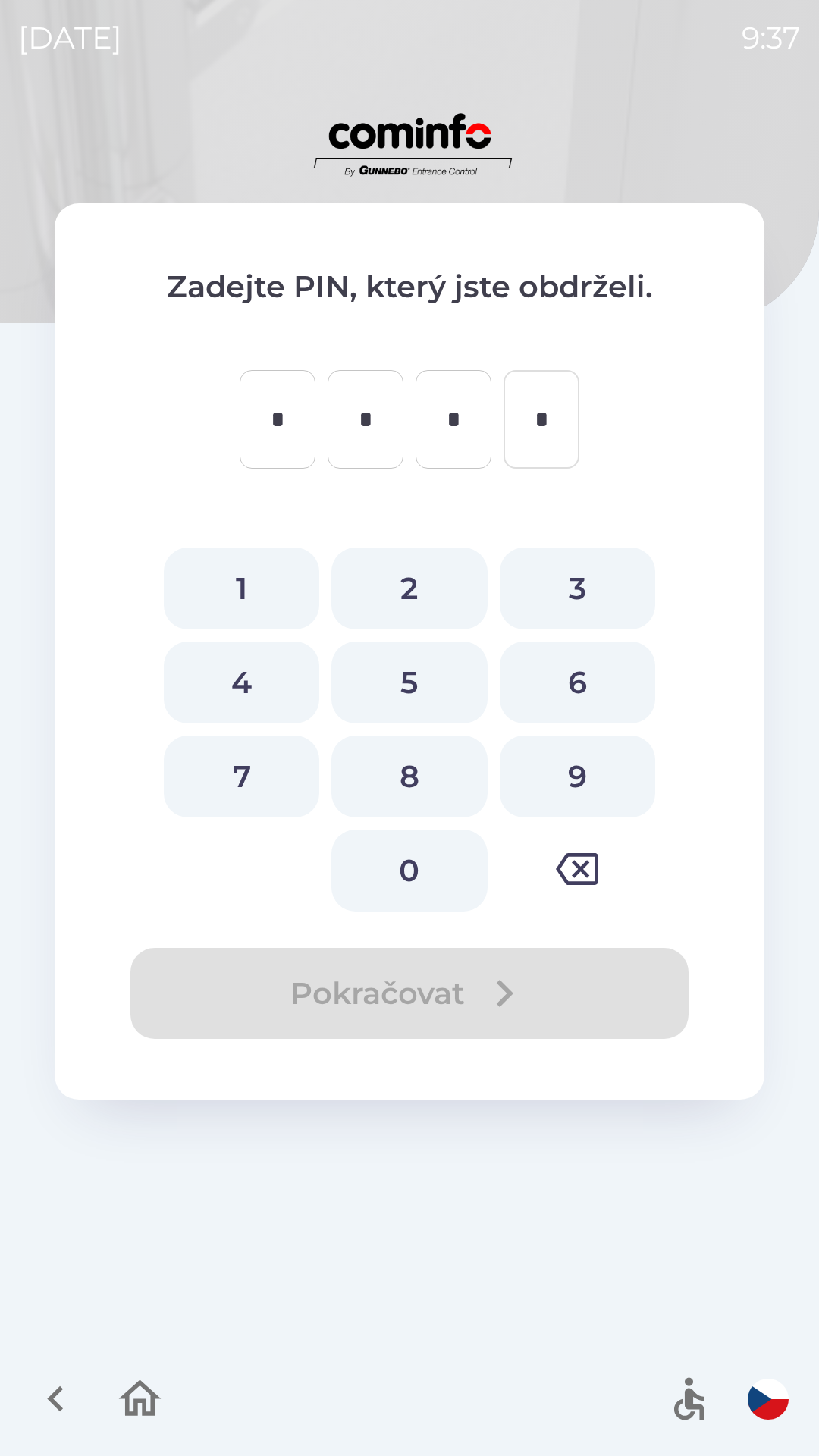
type input "*"
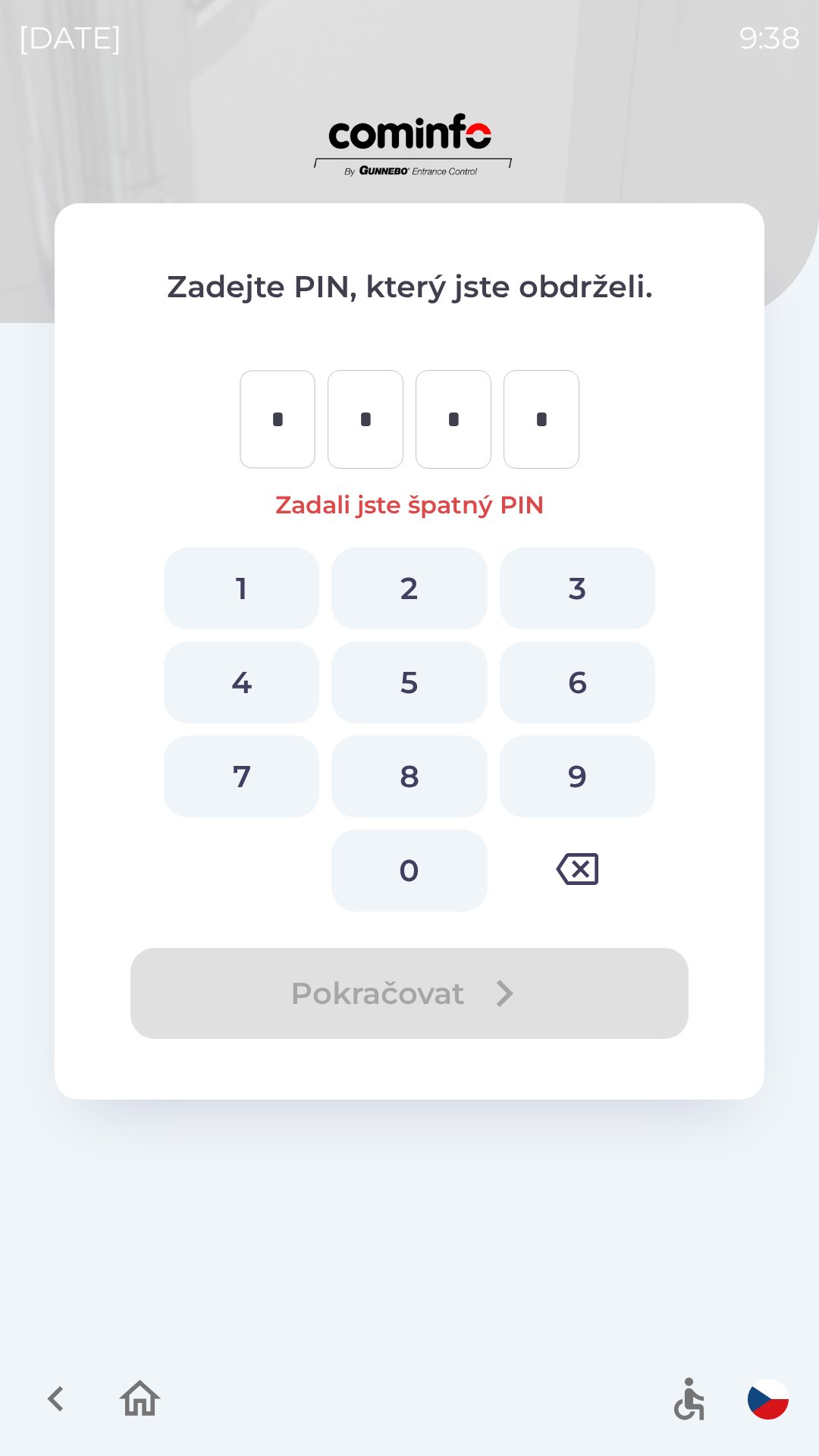
click at [168, 1380] on button "button" at bounding box center [140, 1399] width 63 height 63
